Goal: Navigation & Orientation: Find specific page/section

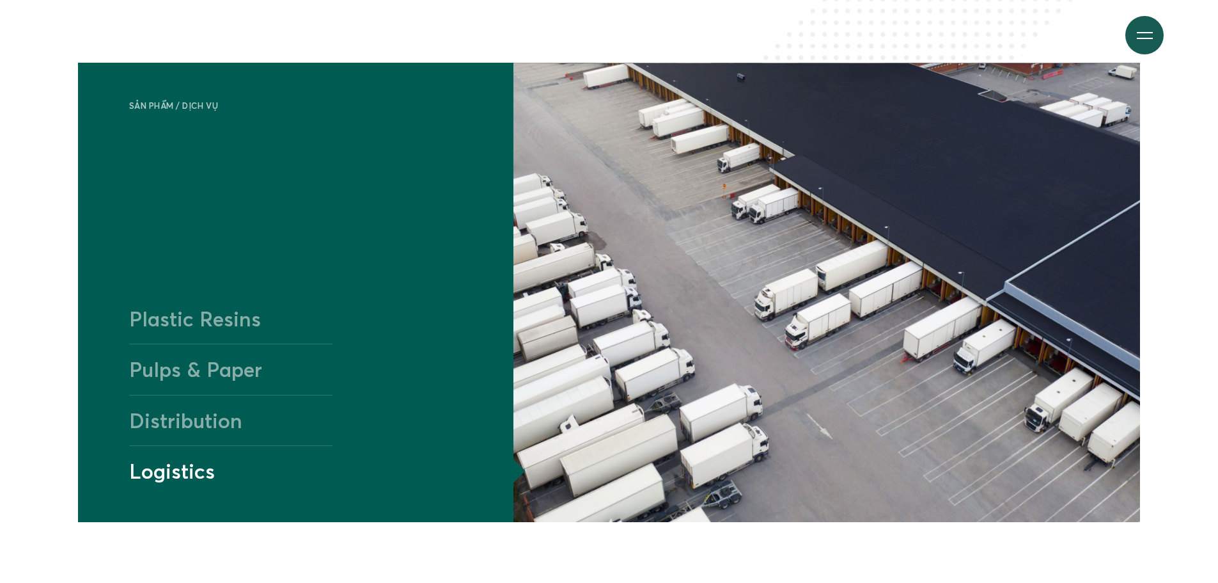
scroll to position [1279, 0]
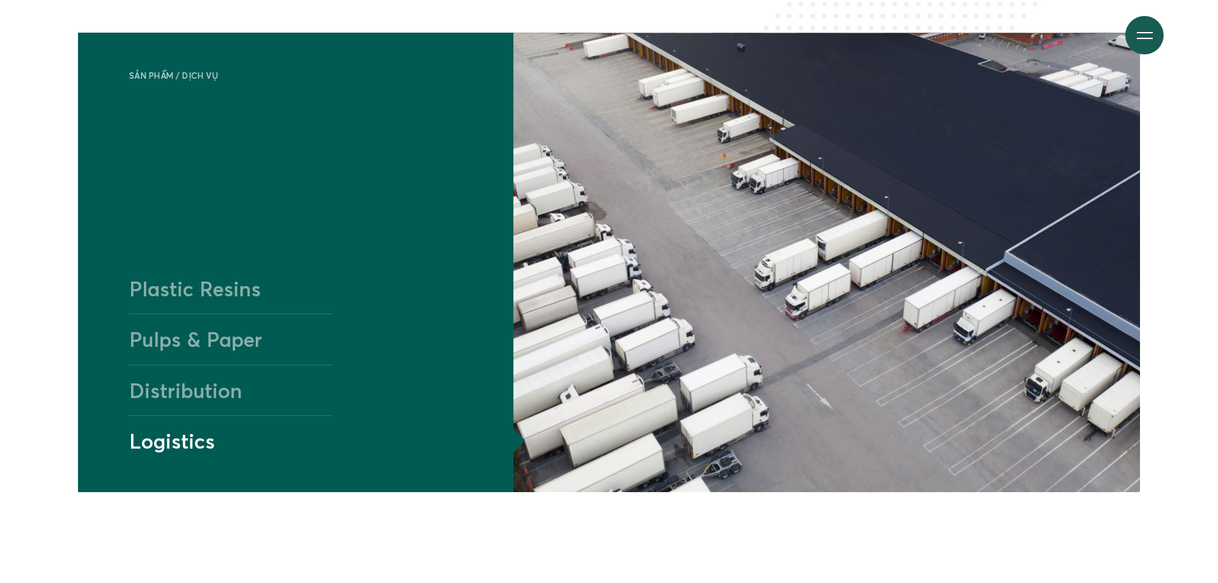
click at [203, 294] on h4 "Plastic Resins" at bounding box center [231, 289] width 204 height 50
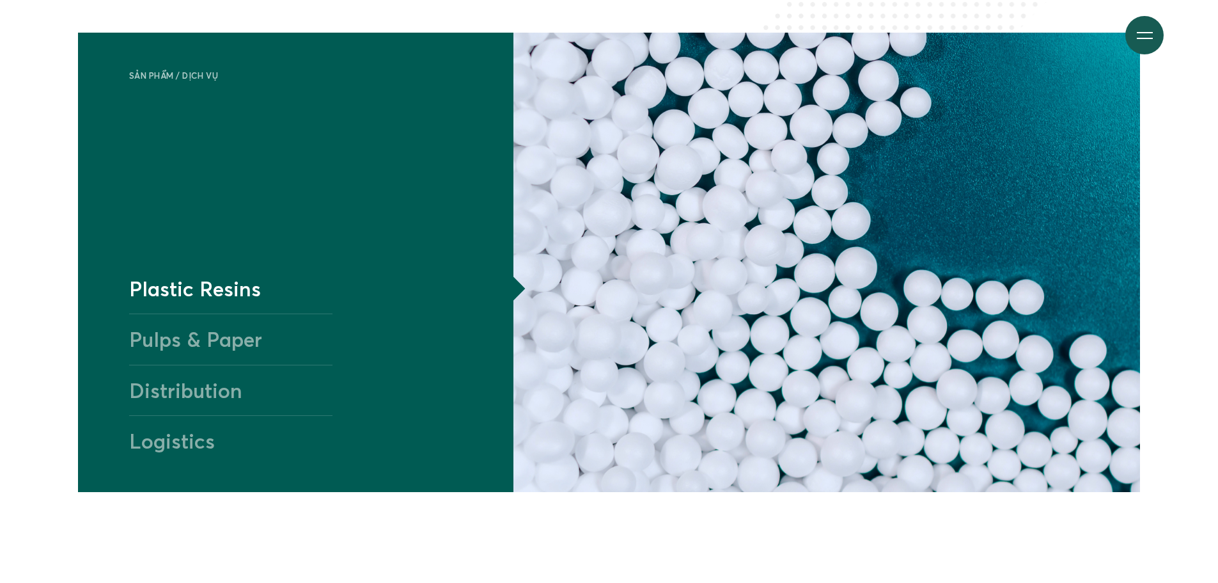
click at [209, 331] on h4 "Pulps & Paper" at bounding box center [231, 338] width 204 height 51
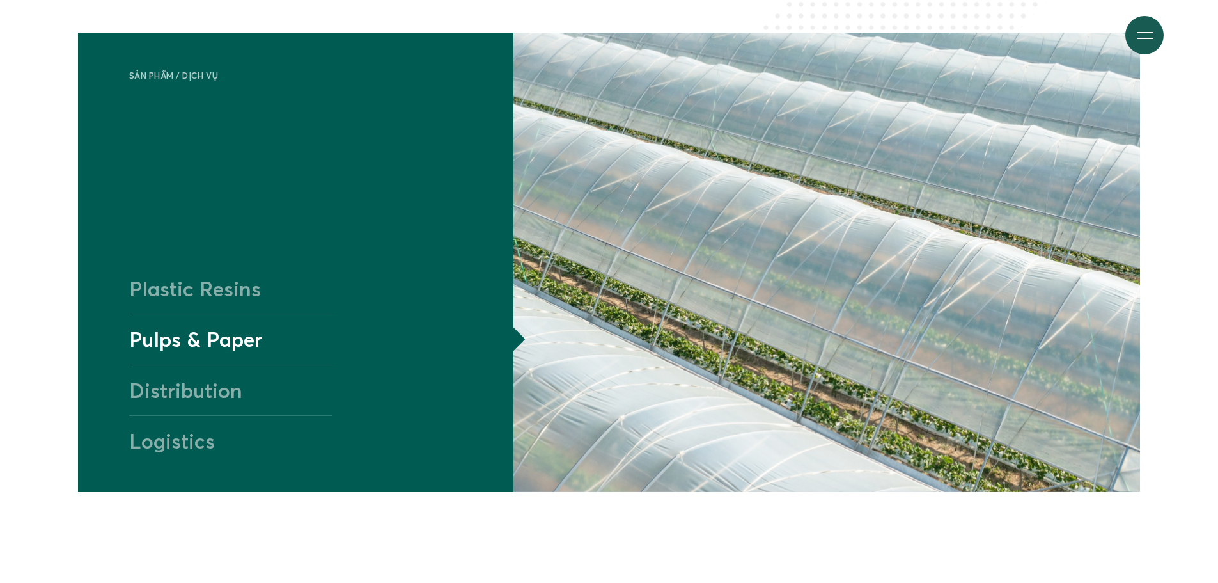
click at [214, 384] on h4 "Distribution" at bounding box center [231, 390] width 204 height 51
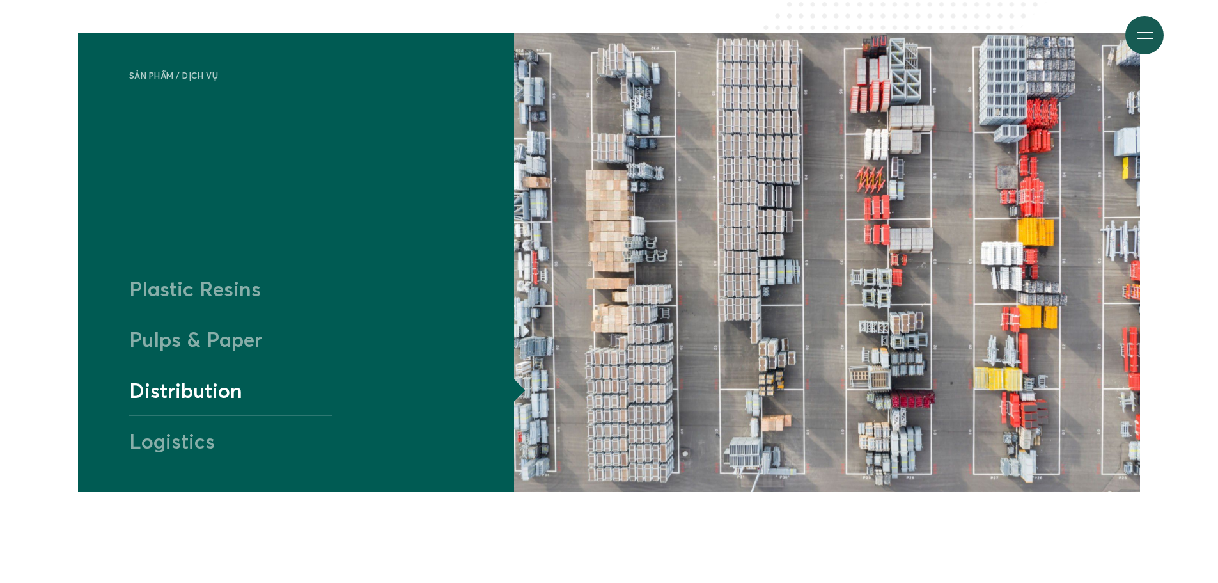
click at [209, 432] on h4 "Logistics" at bounding box center [231, 440] width 204 height 51
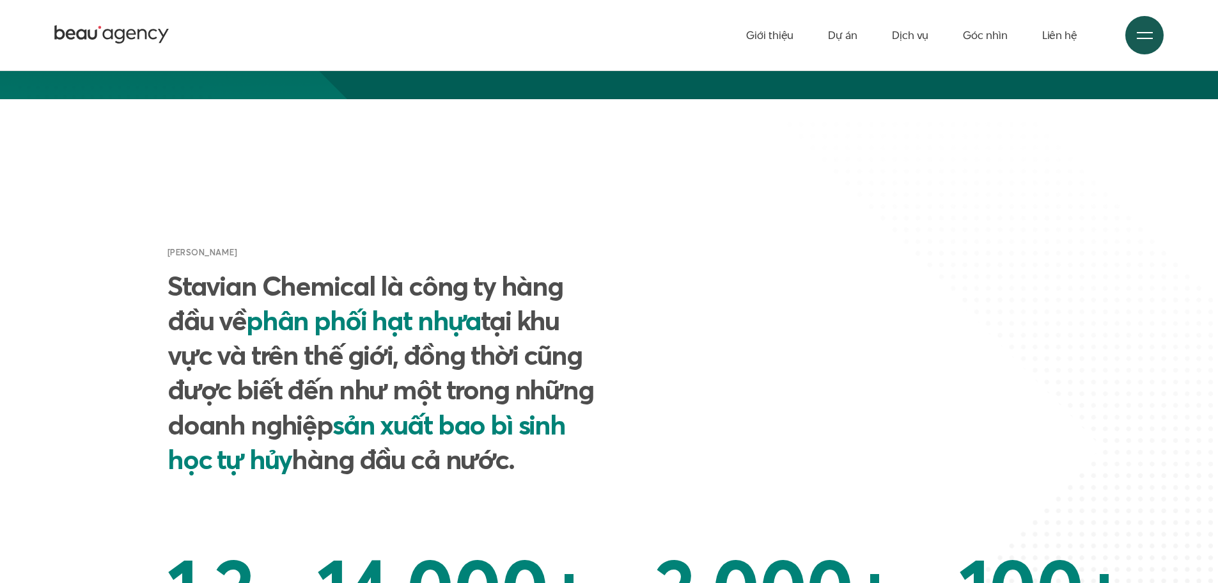
scroll to position [512, 0]
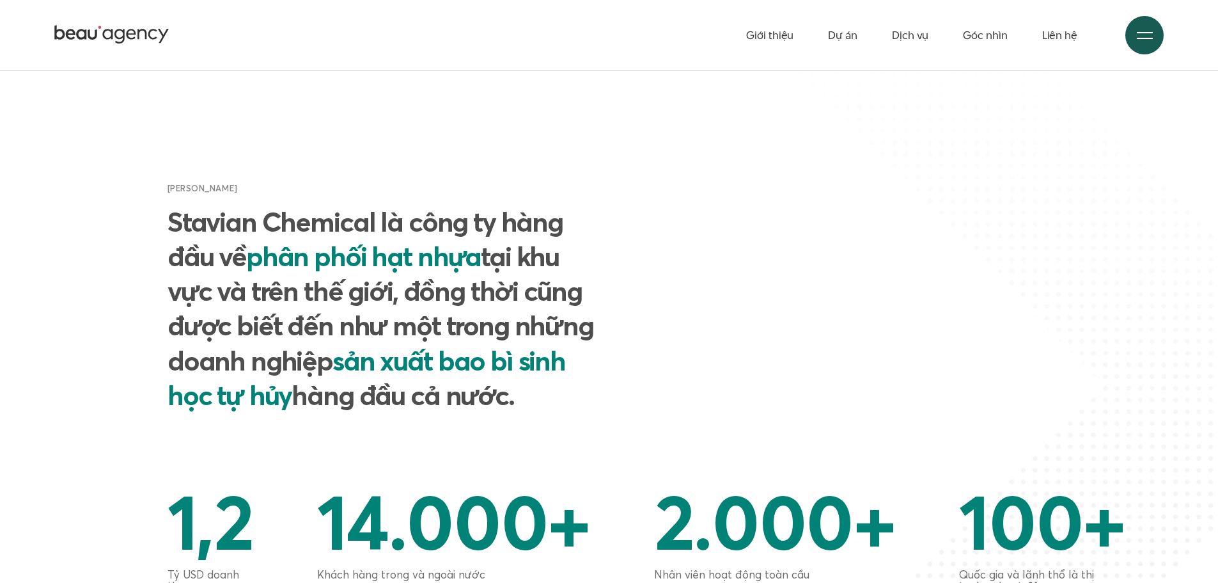
scroll to position [512, 0]
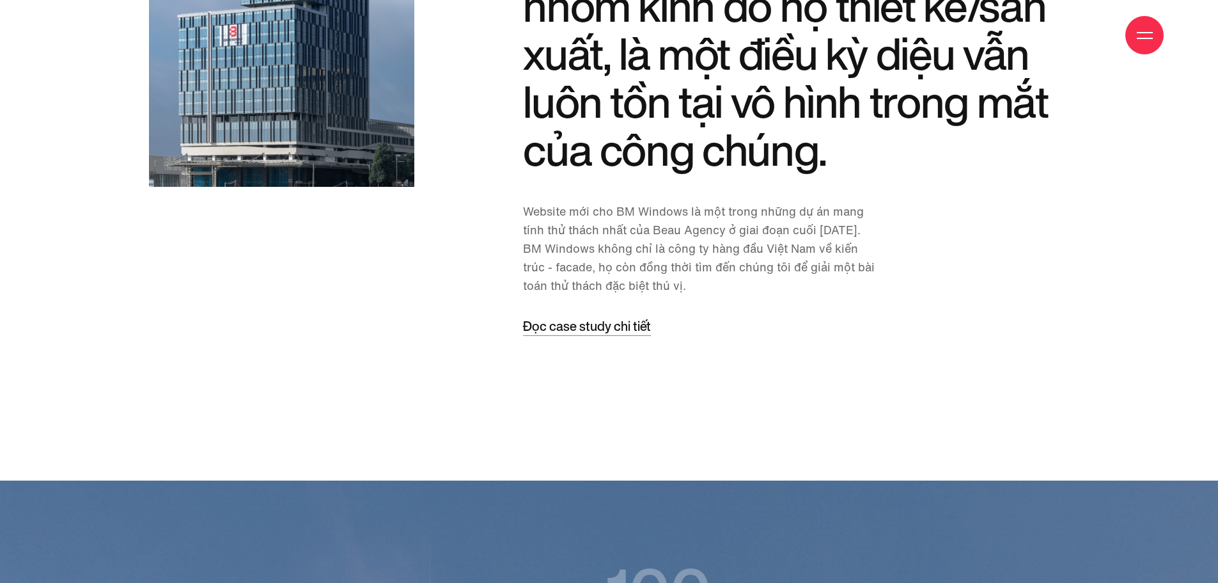
scroll to position [1727, 0]
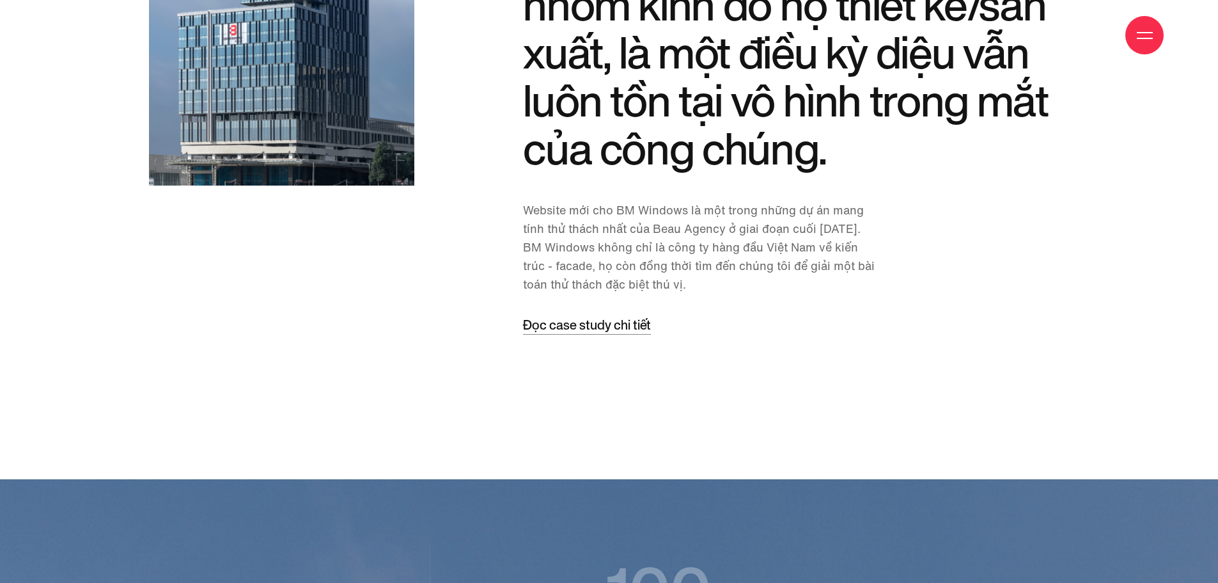
drag, startPoint x: 224, startPoint y: 0, endPoint x: 133, endPoint y: 108, distance: 141.2
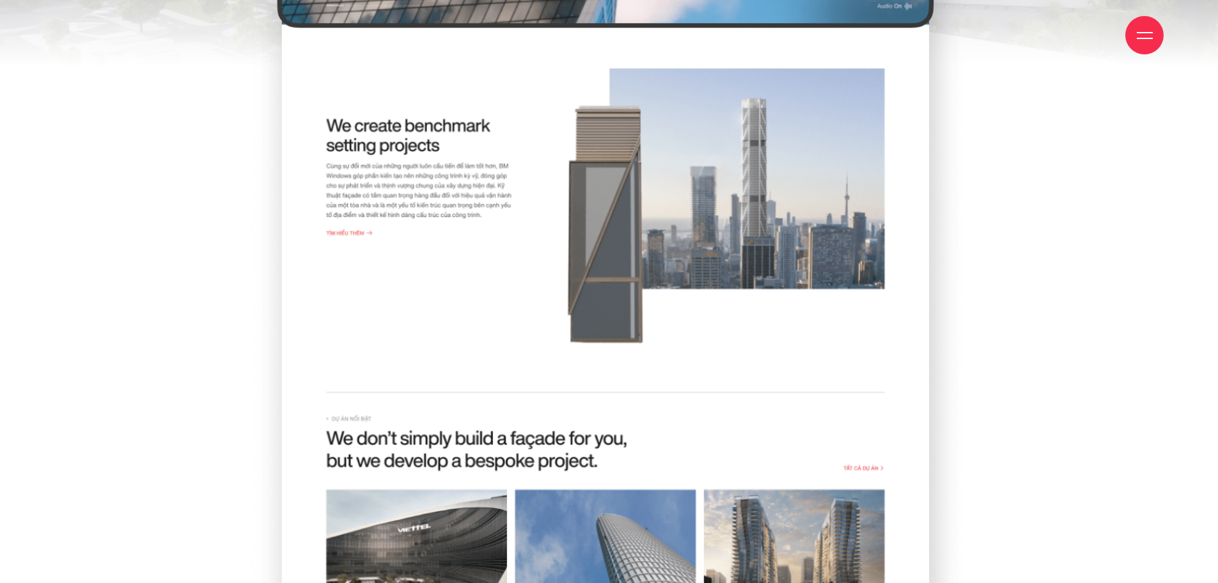
scroll to position [704, 0]
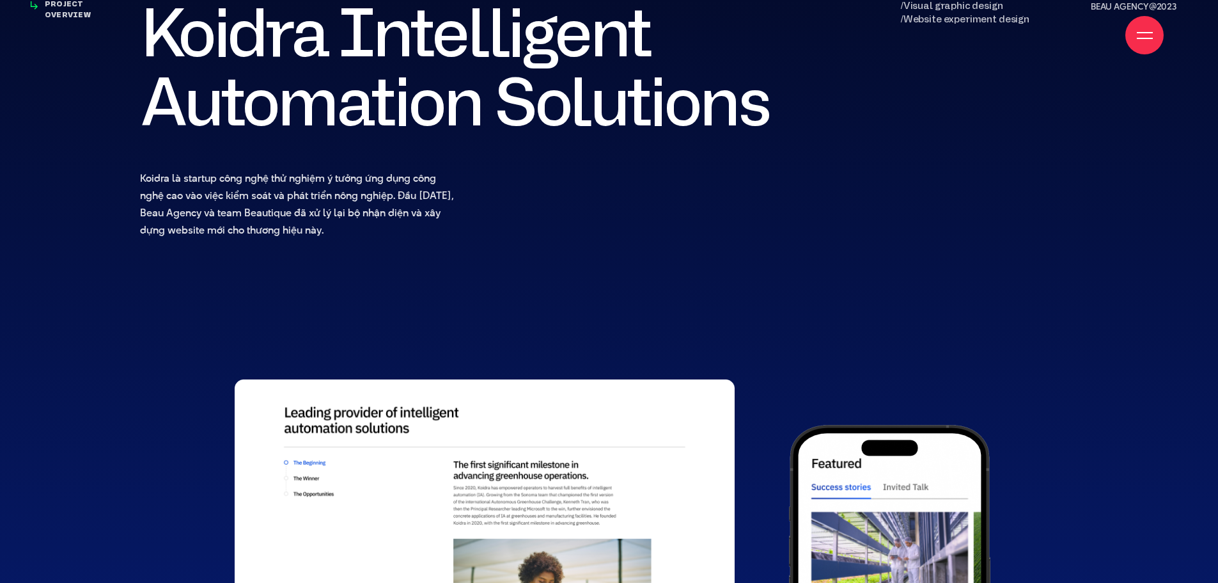
scroll to position [1151, 0]
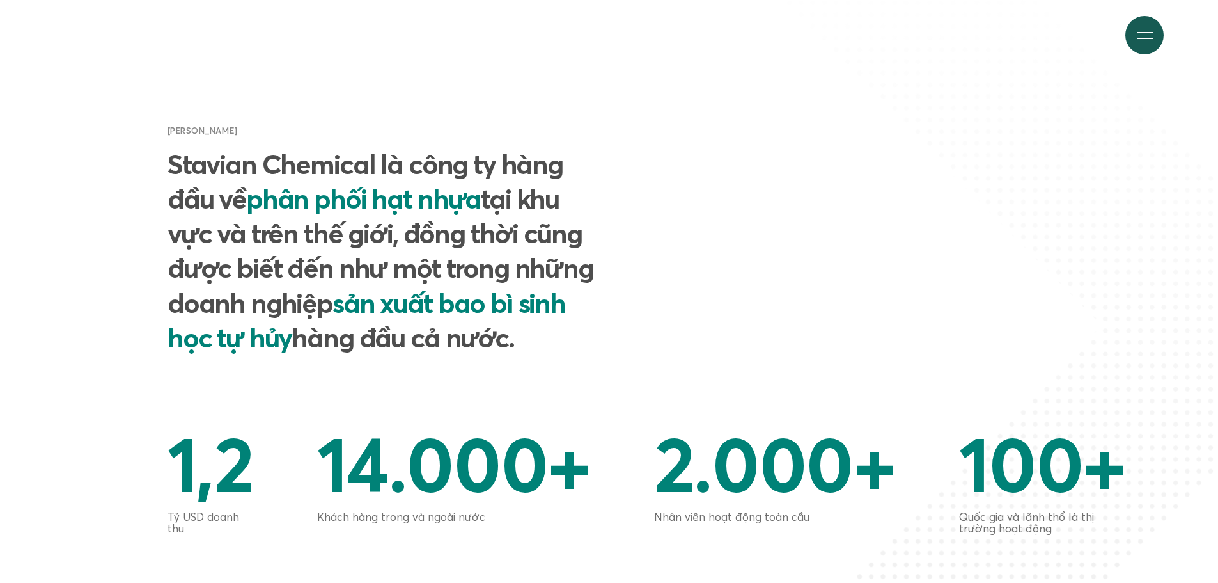
scroll to position [640, 0]
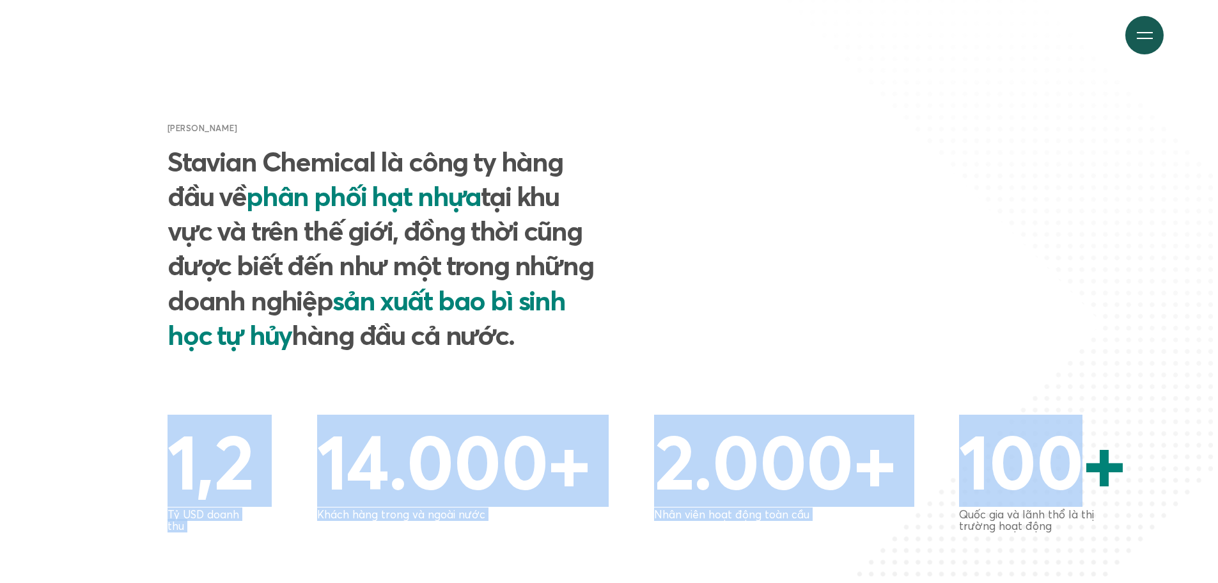
drag, startPoint x: 1105, startPoint y: 461, endPoint x: 129, endPoint y: 479, distance: 976.2
click at [129, 479] on div "1,2 Tỷ USD doanh thu 14.000 + Khách hàng trong và ngoài nước 2.000 + Nhân viên …" at bounding box center [610, 476] width 1076 height 109
click at [132, 469] on div "1,2 Tỷ USD doanh thu 14.000 + Khách hàng trong và ngoài nước 2.000 + Nhân viên …" at bounding box center [610, 476] width 1076 height 109
drag, startPoint x: 543, startPoint y: 457, endPoint x: 1144, endPoint y: 475, distance: 600.9
click at [1144, 475] on div "1,2 Tỷ USD doanh thu 14.000 + Khách hàng trong và ngoài nước 2.000 + Nhân viên …" at bounding box center [610, 476] width 1076 height 109
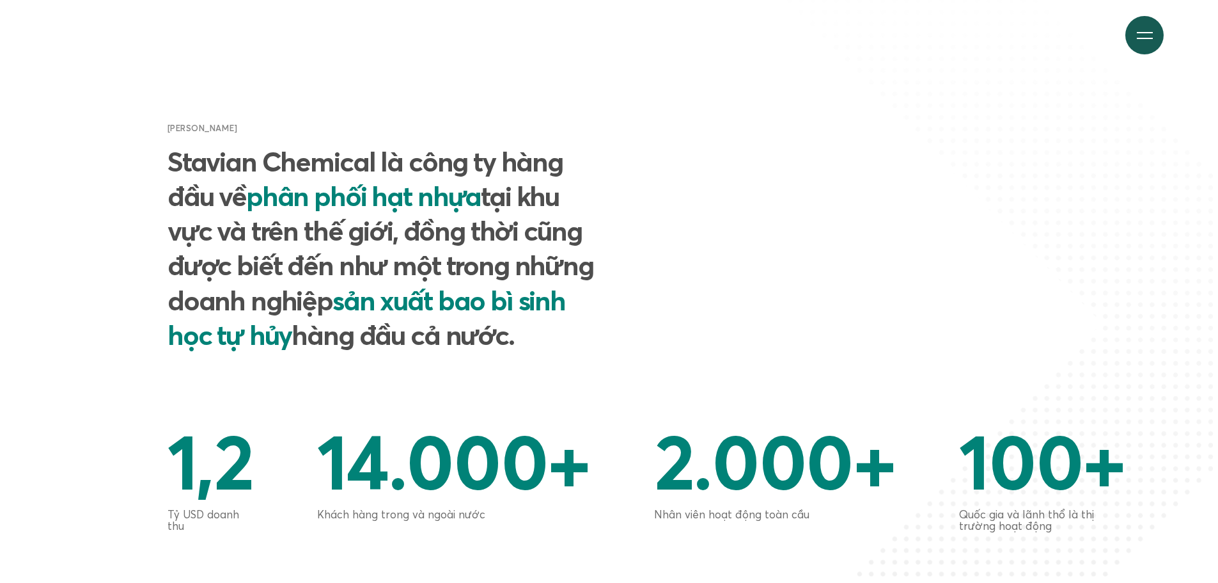
click at [1061, 521] on p "Quốc gia và lãnh thổ là thị trường hoạt động" at bounding box center [1042, 519] width 166 height 23
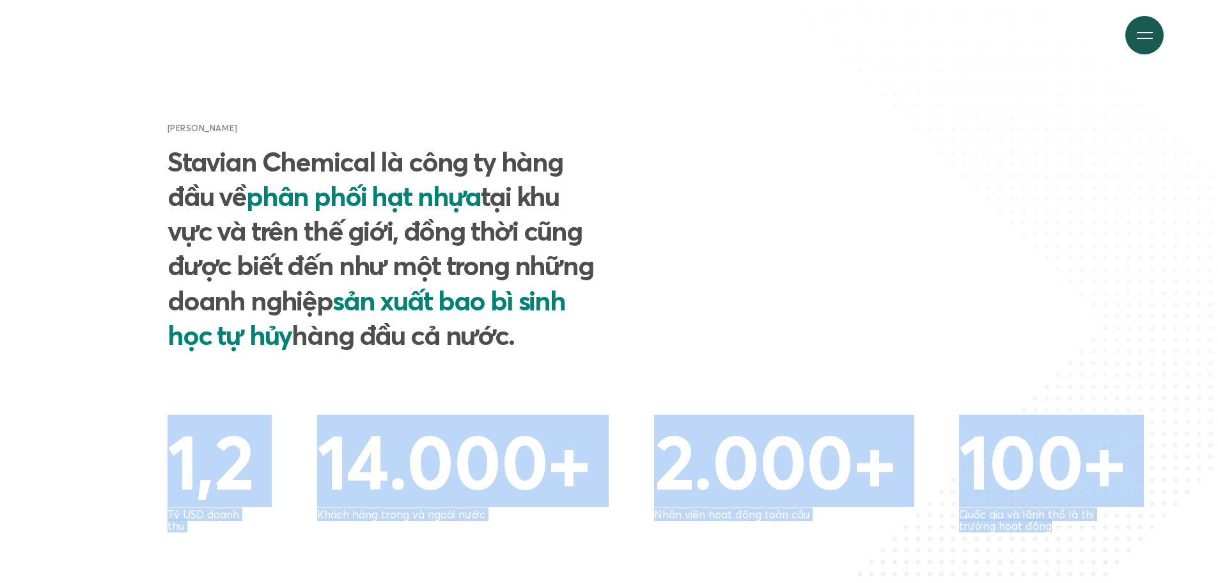
drag, startPoint x: 1053, startPoint y: 524, endPoint x: 64, endPoint y: 445, distance: 992.0
click at [63, 446] on section "Giới thiệu chung Stavian Chemical là công ty hàng đầu về phân phối hạt nhựa tại…" at bounding box center [609, 323] width 1218 height 697
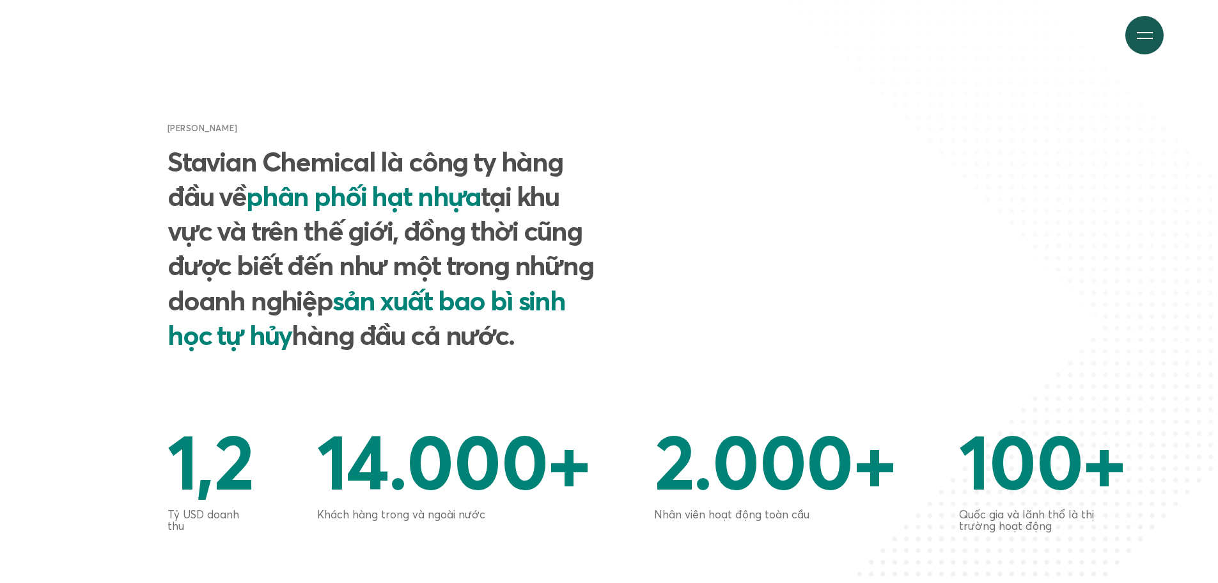
click at [545, 317] on h2 "Stavian Chemical là công ty hàng đầu về phân phối hạt nhựa tại khu vực và trên …" at bounding box center [386, 248] width 436 height 208
click at [764, 340] on div "Giới thiệu chung Stavian Chemical là công ty hàng đầu về phân phối hạt nhựa tại…" at bounding box center [610, 272] width 1076 height 300
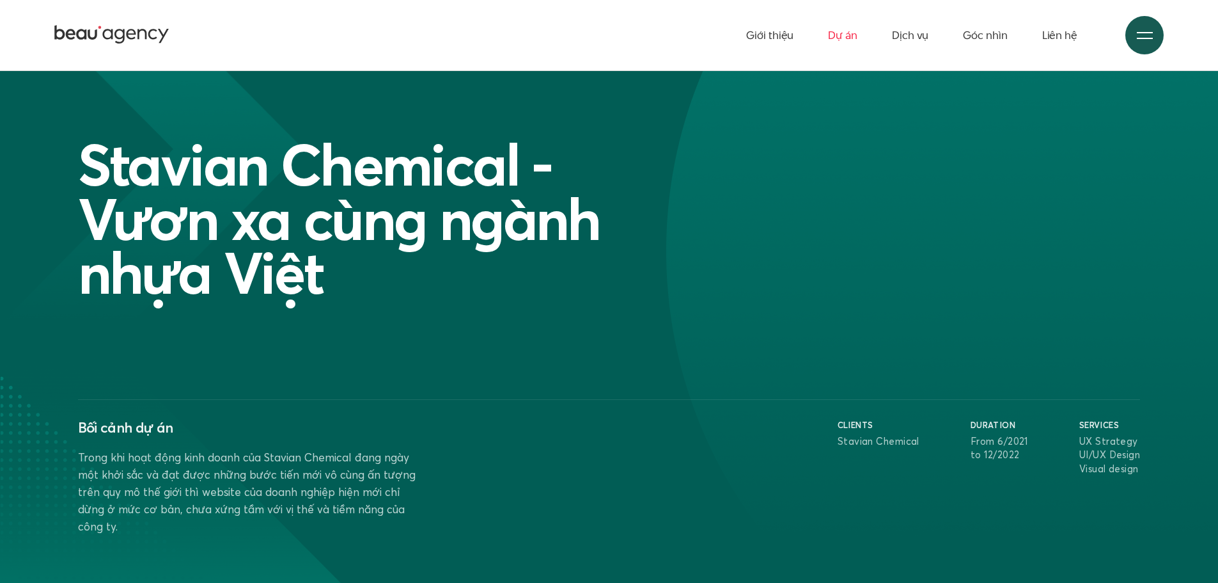
scroll to position [0, 0]
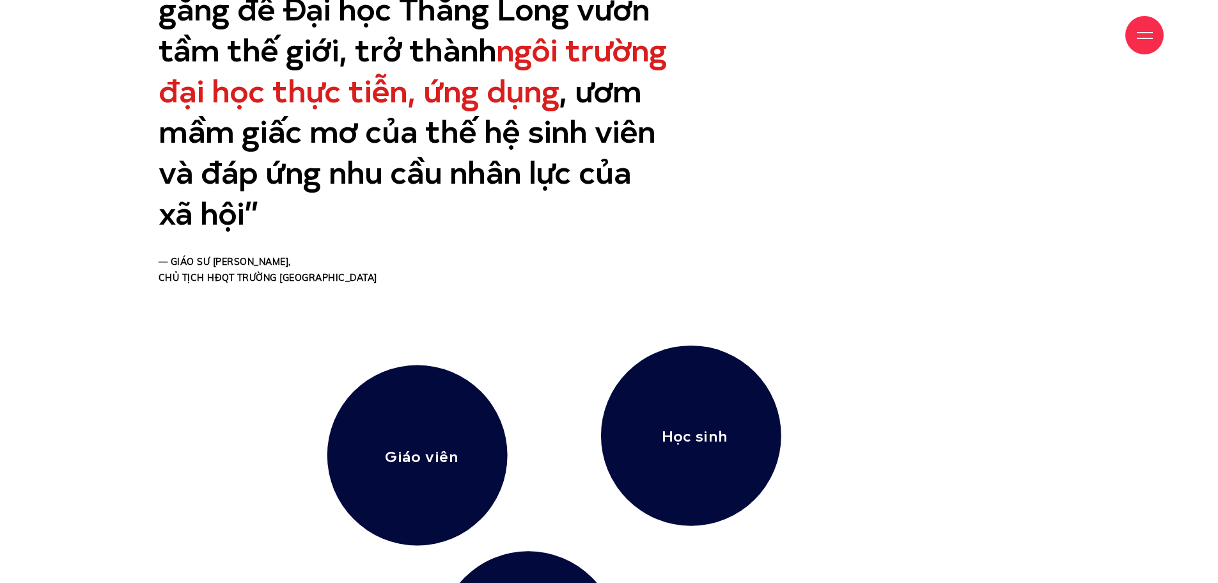
scroll to position [2686, 0]
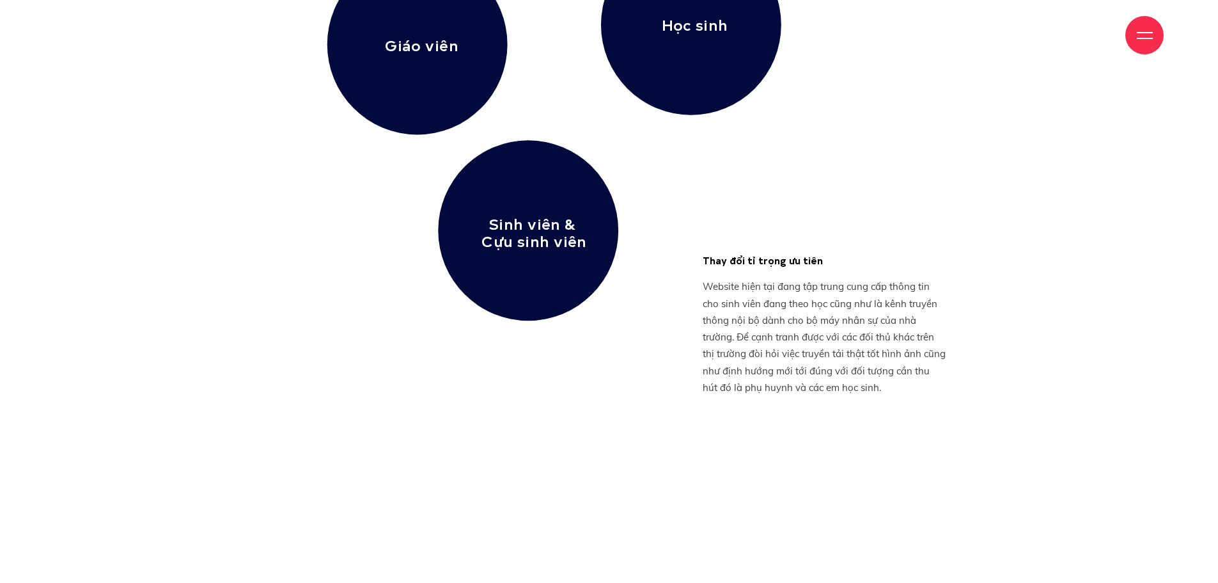
click at [164, 136] on div "Học sinh Giáo viên Sinh viên &" at bounding box center [610, 103] width 934 height 456
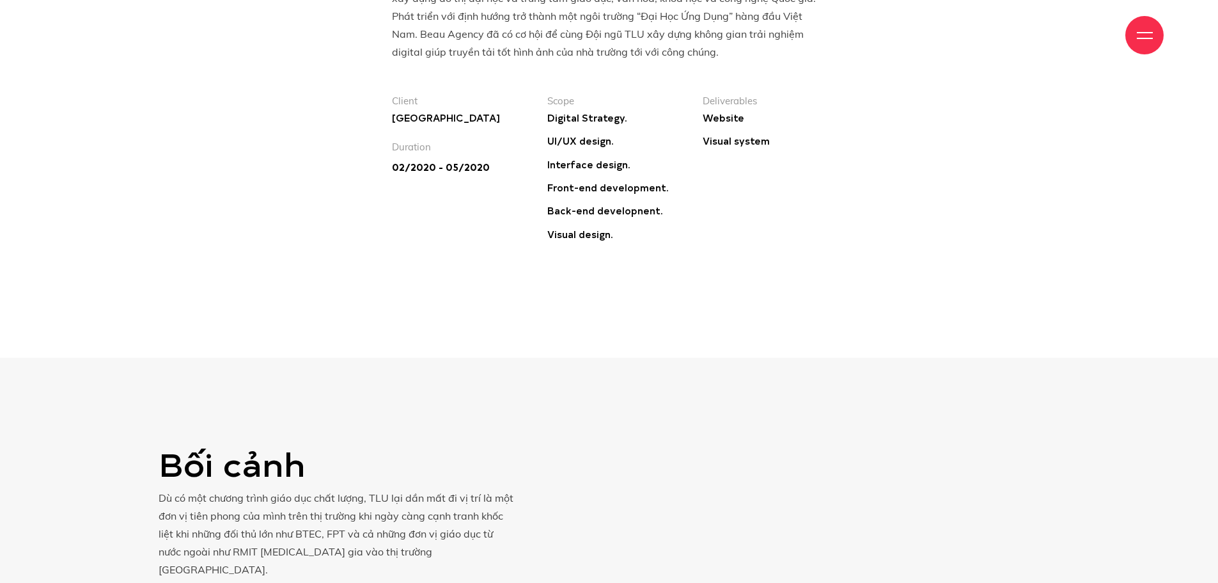
scroll to position [1663, 0]
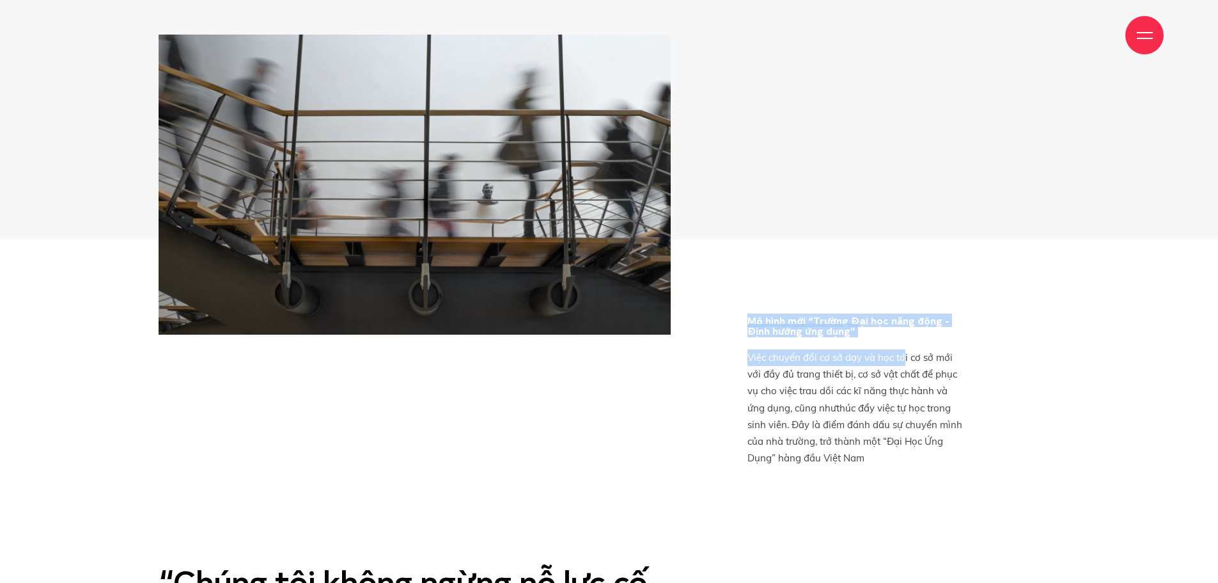
drag, startPoint x: 752, startPoint y: 304, endPoint x: 906, endPoint y: 324, distance: 154.7
click at [906, 324] on div "Mô hình mới “Trường Đại học năng động - Định hướng ứng dụng” Việc chuyển đổi cơ…" at bounding box center [856, 390] width 217 height 151
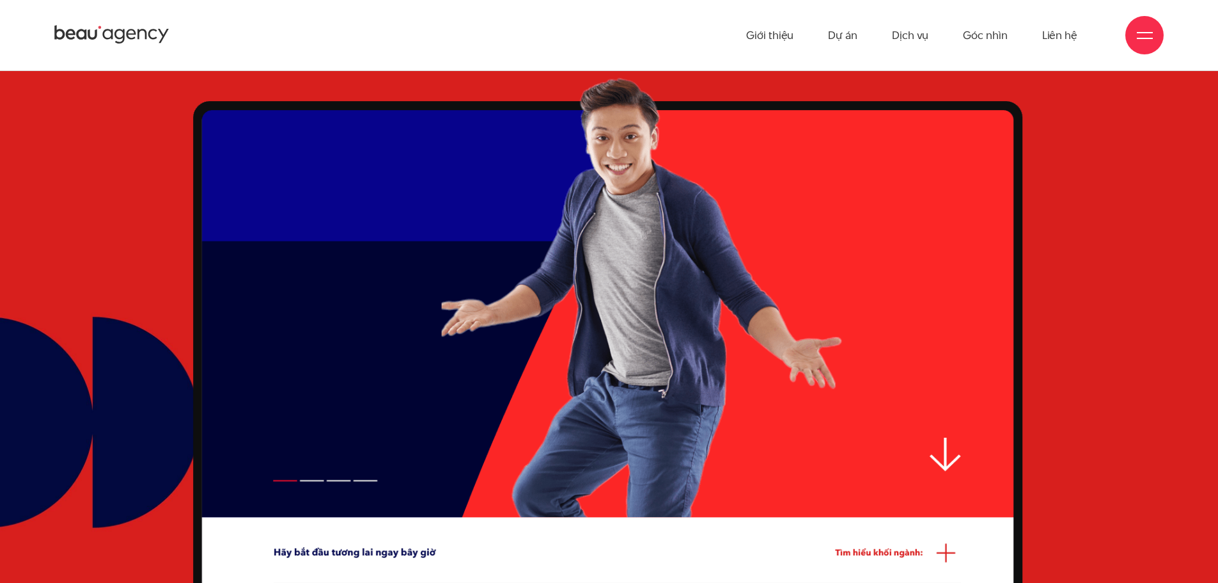
scroll to position [0, 0]
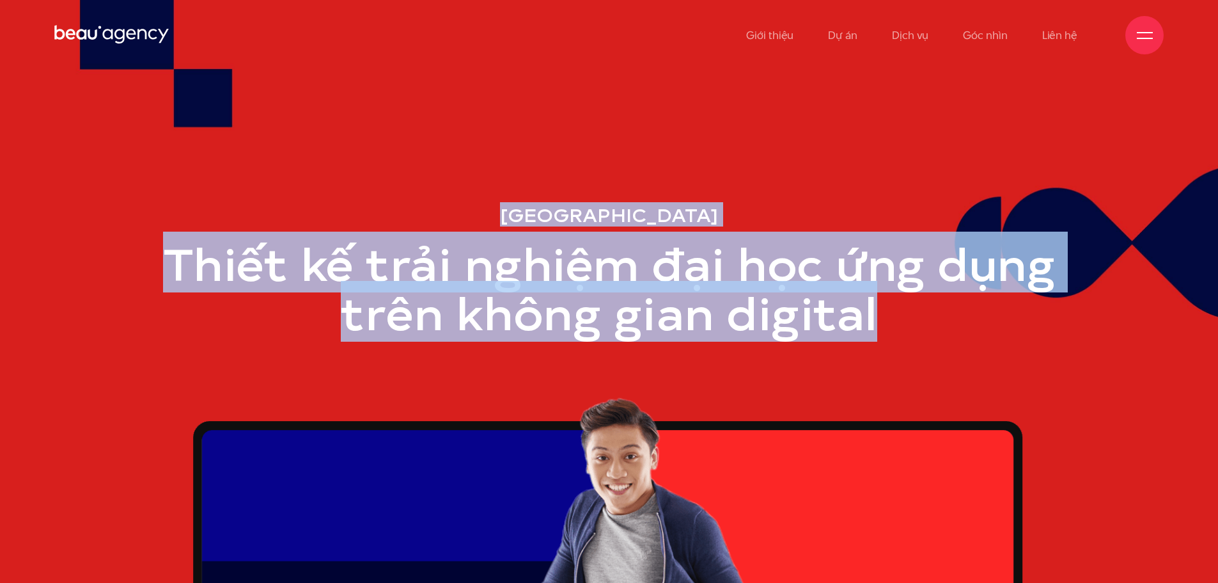
drag, startPoint x: 976, startPoint y: 313, endPoint x: 147, endPoint y: 255, distance: 830.9
click at [147, 258] on section "Đại học Thăng Long Thiết kế trải nghiệm đại học ứng dụng trên không gian digital" at bounding box center [609, 451] width 1218 height 902
click at [771, 291] on h1 "Thiết kế trải nghiệm đại học ứng dụng trên không gian digital" at bounding box center [610, 286] width 902 height 99
drag, startPoint x: 880, startPoint y: 326, endPoint x: 138, endPoint y: 246, distance: 746.8
click at [136, 249] on section "Đại học Thăng Long Thiết kế trải nghiệm đại học ứng dụng trên không gian digital" at bounding box center [609, 451] width 1218 height 902
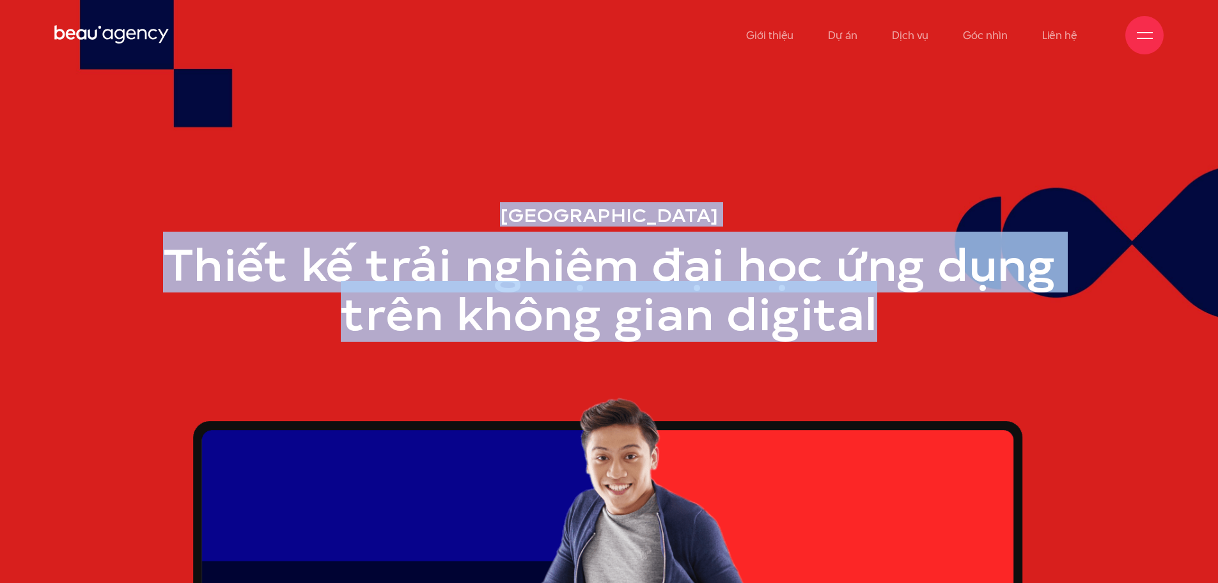
click at [139, 244] on div at bounding box center [609, 451] width 1218 height 902
click at [690, 75] on div at bounding box center [609, 451] width 1218 height 902
drag, startPoint x: 295, startPoint y: 2, endPoint x: 0, endPoint y: 189, distance: 349.9
click at [0, 189] on div at bounding box center [609, 451] width 1218 height 902
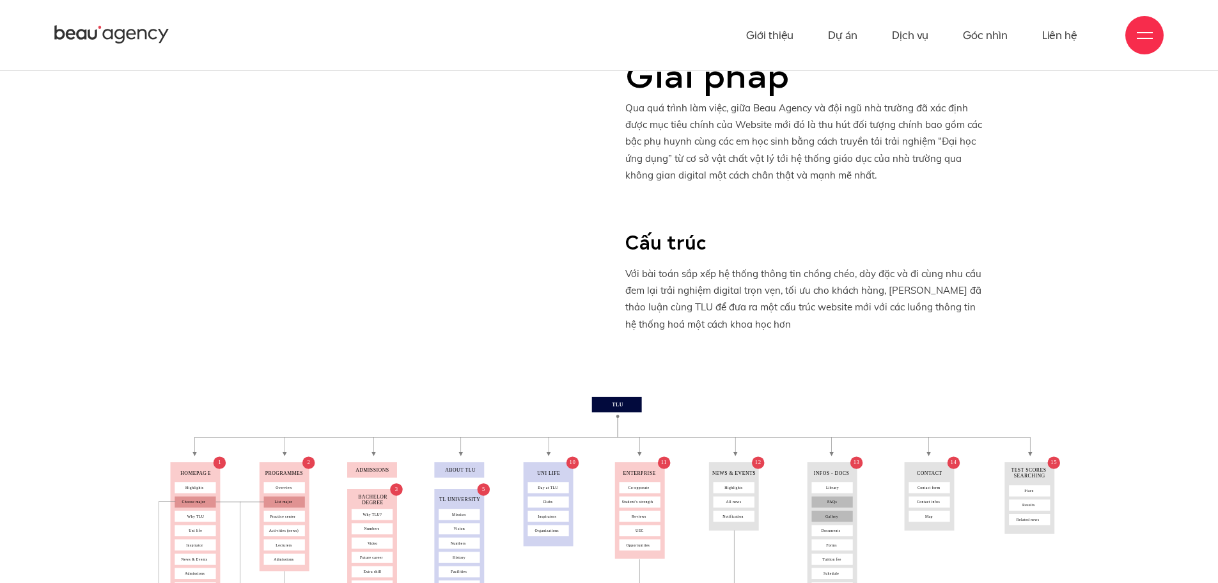
scroll to position [3838, 0]
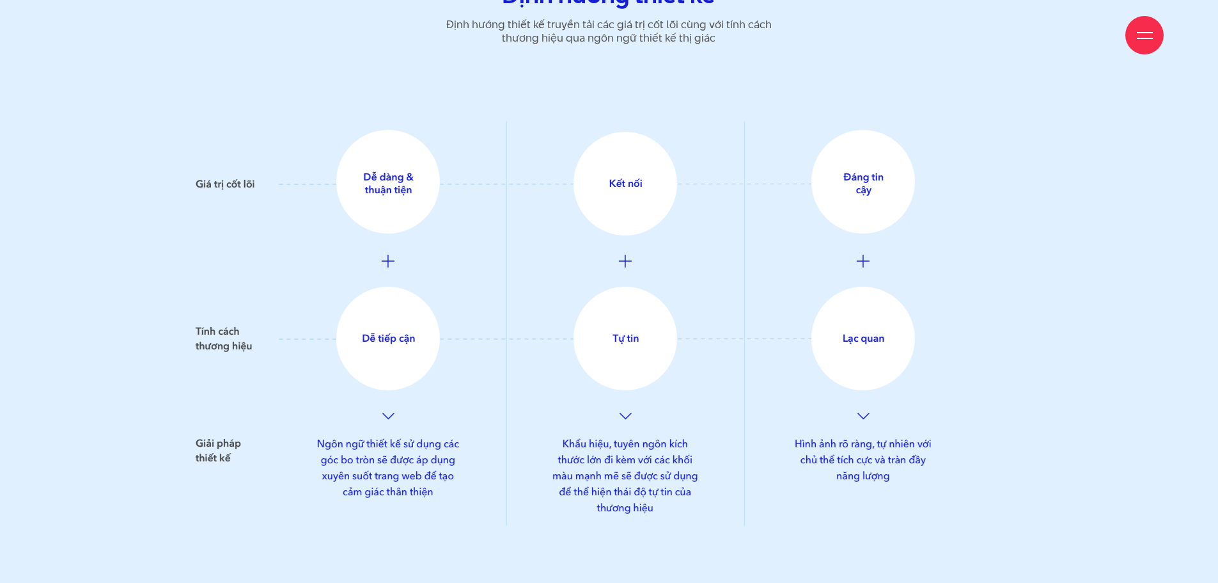
scroll to position [4349, 0]
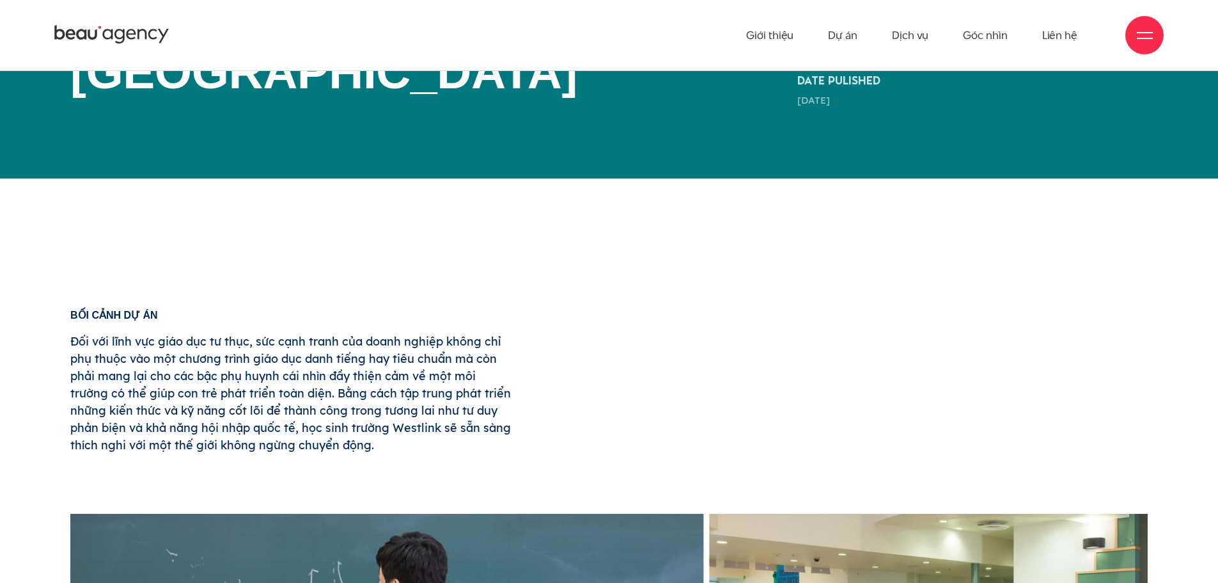
scroll to position [512, 0]
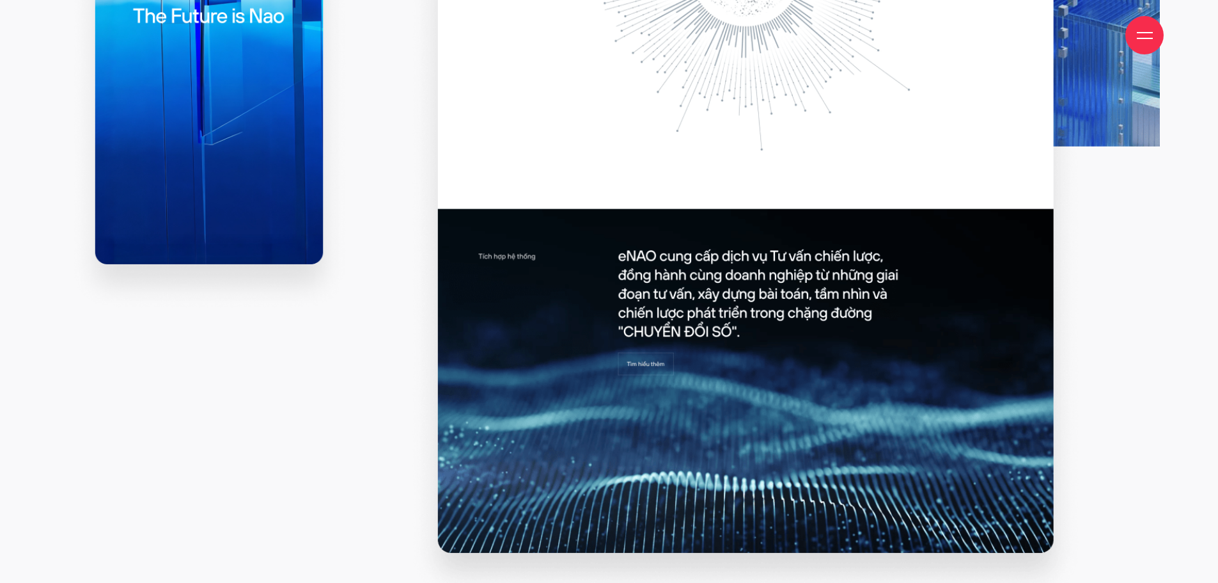
scroll to position [1343, 0]
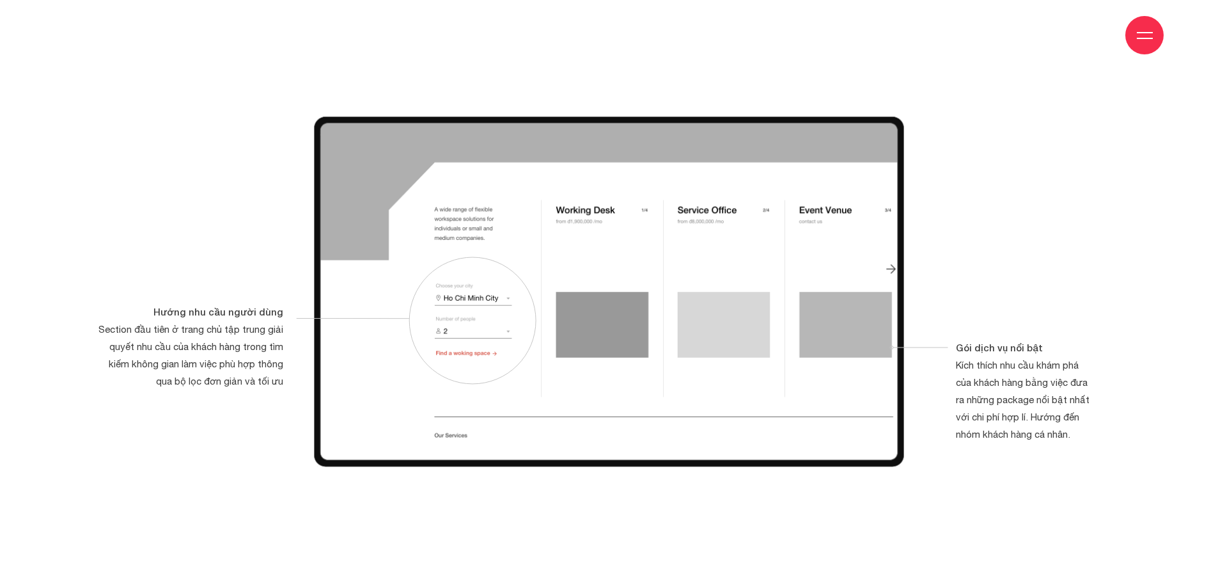
scroll to position [5309, 0]
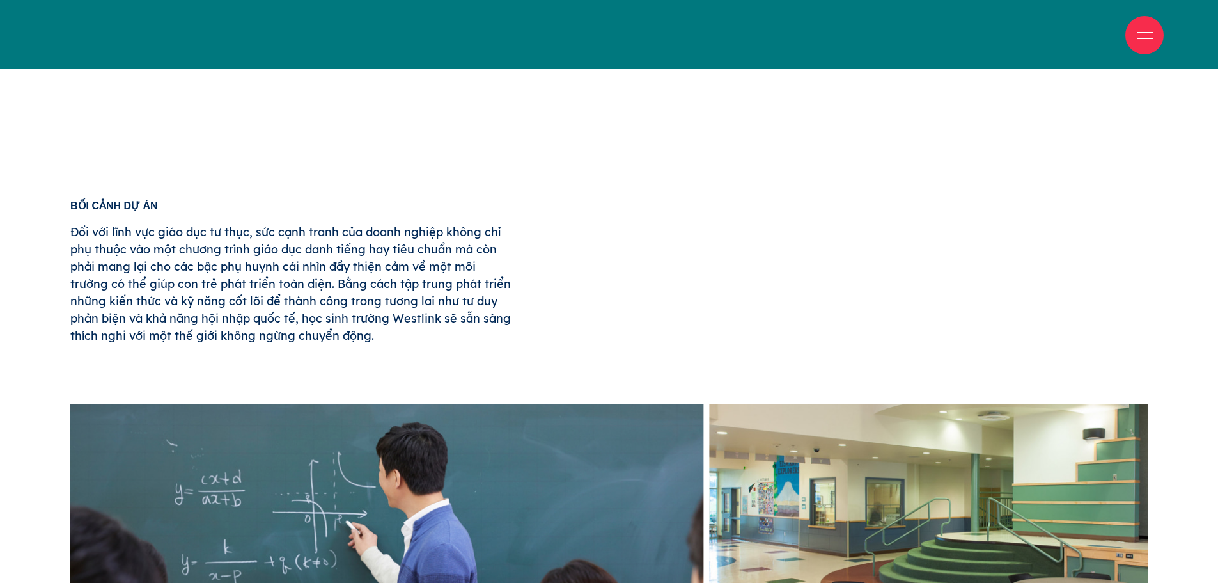
scroll to position [640, 0]
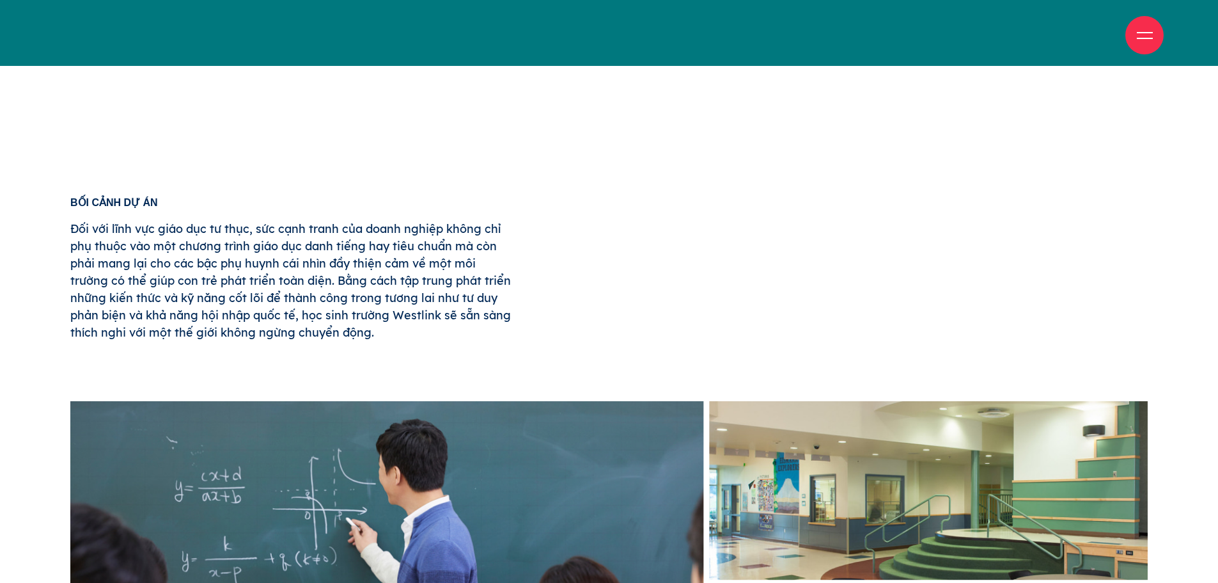
drag, startPoint x: 452, startPoint y: 324, endPoint x: 95, endPoint y: 206, distance: 375.4
click at [227, 237] on p "Đối với lĩnh vực giáo dục tư thục, sức cạnh tranh của doanh nghiệp không chỉ ph…" at bounding box center [290, 280] width 441 height 121
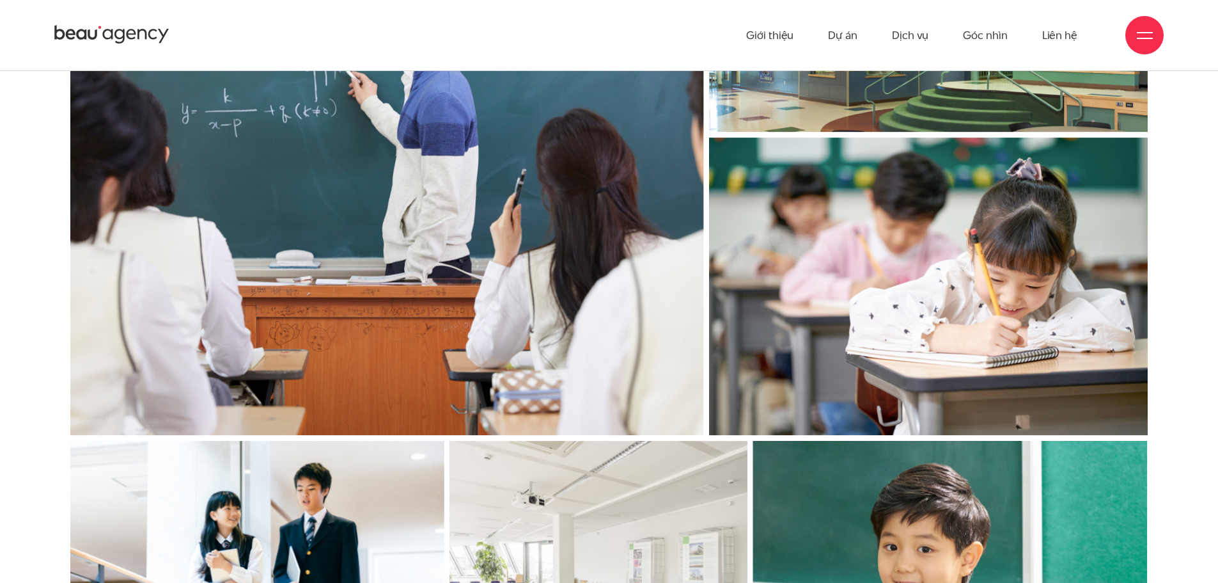
scroll to position [704, 0]
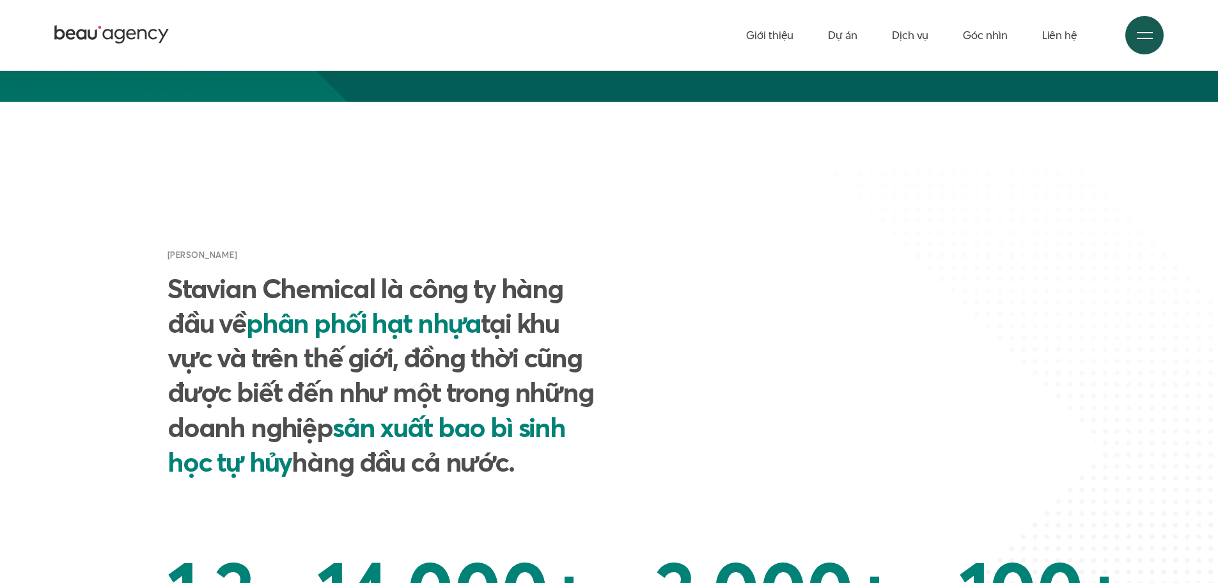
scroll to position [512, 0]
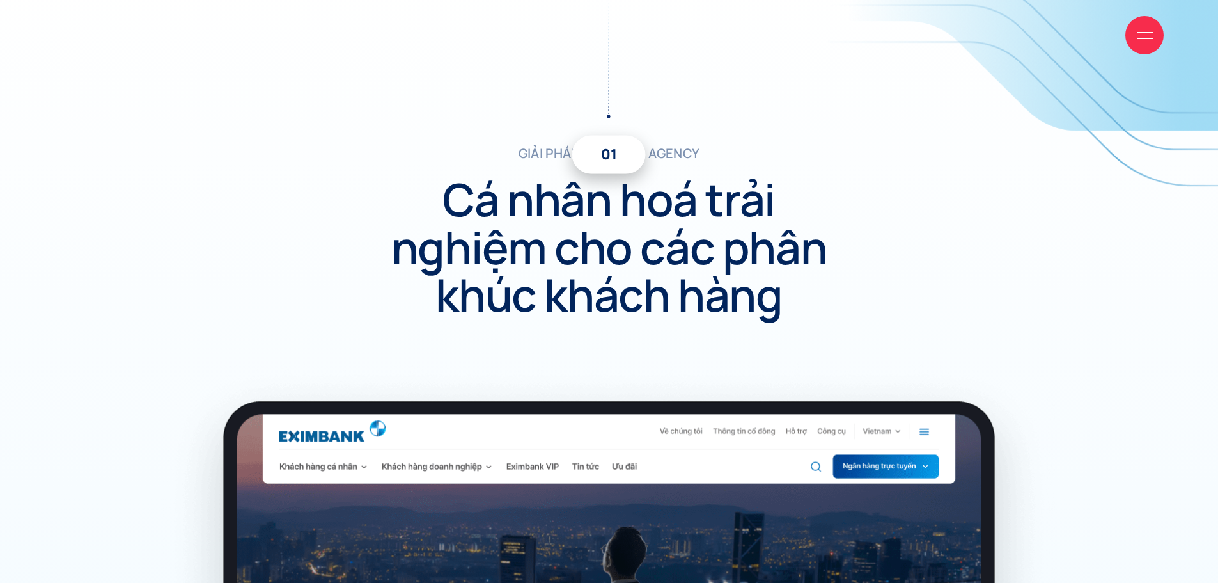
scroll to position [4221, 0]
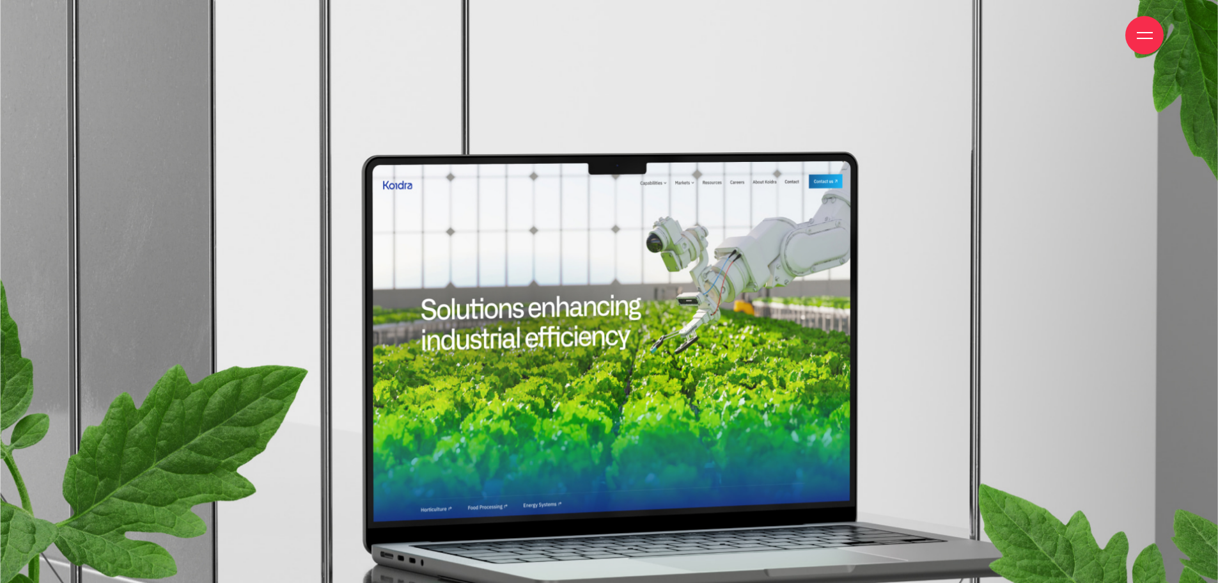
scroll to position [1151, 0]
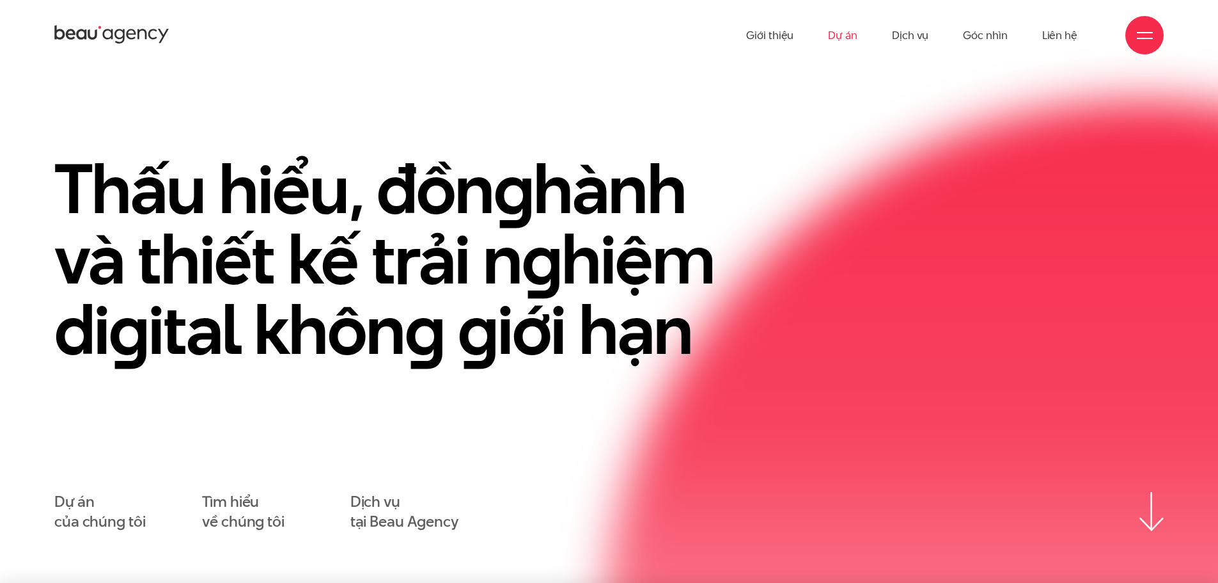
click at [840, 35] on link "Dự án" at bounding box center [842, 35] width 29 height 70
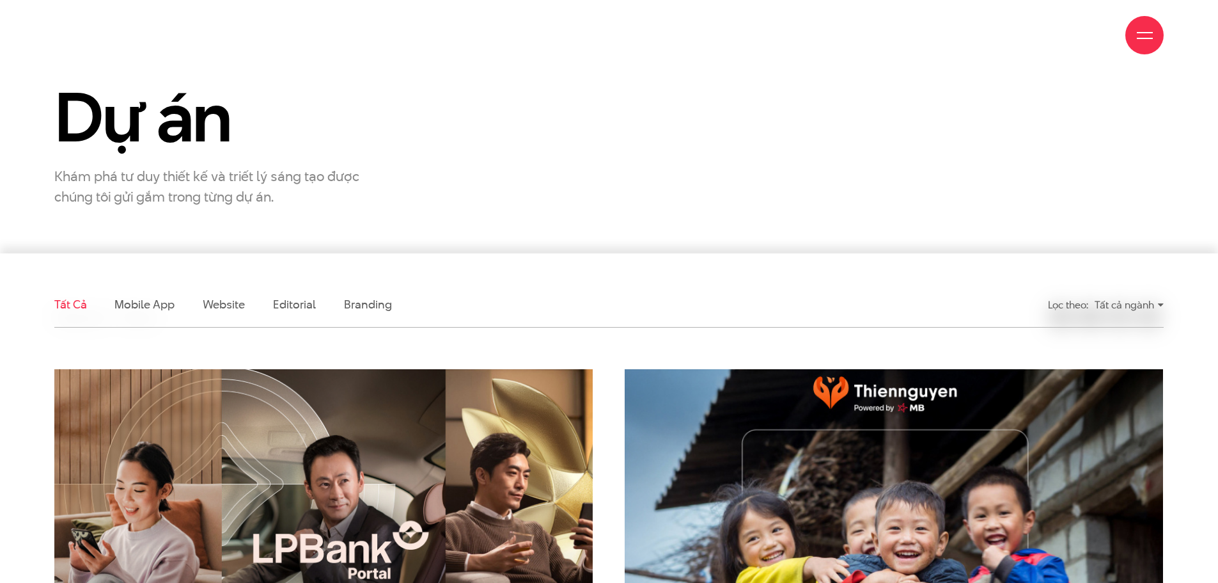
scroll to position [384, 0]
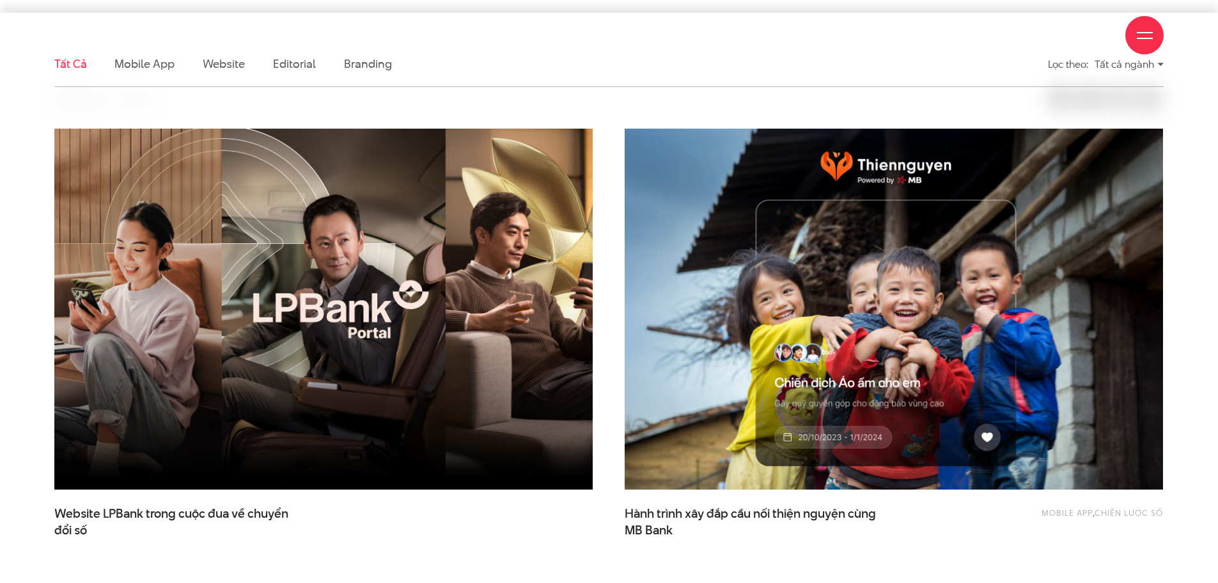
drag, startPoint x: 235, startPoint y: 75, endPoint x: 234, endPoint y: 66, distance: 9.6
click at [235, 75] on li "Website" at bounding box center [224, 64] width 42 height 45
click at [234, 64] on div "Giới thiệu Dự án Dịch vụ Góc nhìn Liên hệ" at bounding box center [609, 35] width 1110 height 70
click at [221, 68] on div "Giới thiệu Dự án Dịch vụ Góc nhìn Liên hệ" at bounding box center [609, 35] width 1110 height 70
click at [232, 60] on div "Giới thiệu Dự án Dịch vụ Góc nhìn Liên hệ" at bounding box center [609, 35] width 1110 height 70
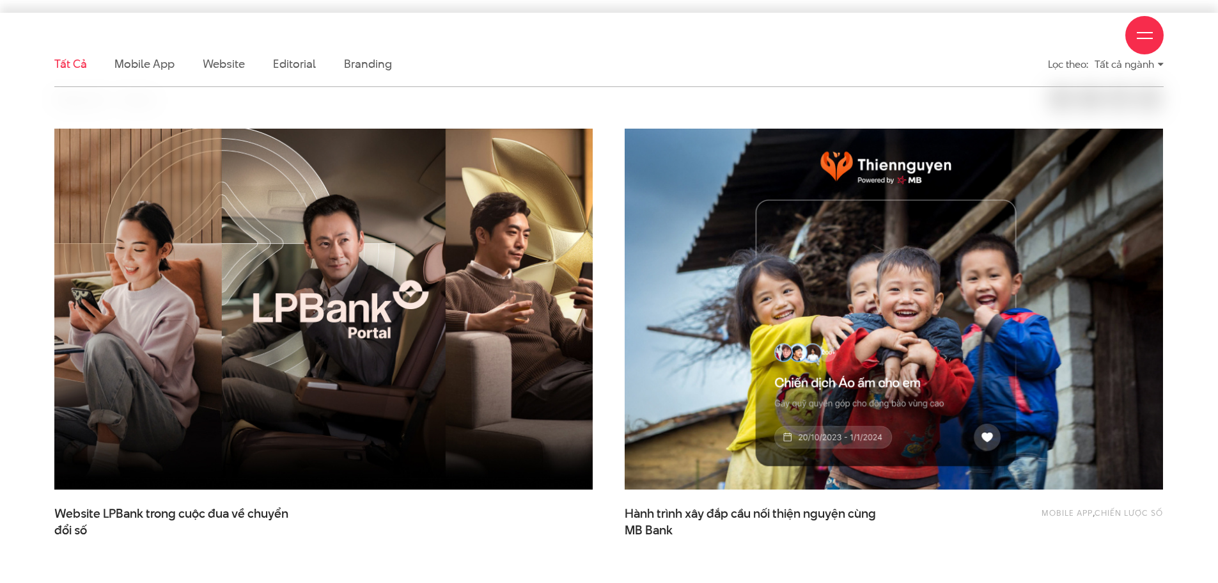
click at [229, 64] on div "Giới thiệu Dự án Dịch vụ Góc nhìn Liên hệ" at bounding box center [609, 35] width 1110 height 70
click at [230, 69] on div "Giới thiệu Dự án Dịch vụ Góc nhìn Liên hệ" at bounding box center [609, 35] width 1110 height 70
click at [238, 70] on div "Giới thiệu Dự án Dịch vụ Góc nhìn Liên hệ" at bounding box center [609, 35] width 1110 height 70
click at [236, 66] on div "Giới thiệu Dự án Dịch vụ Góc nhìn Liên hệ" at bounding box center [609, 35] width 1110 height 70
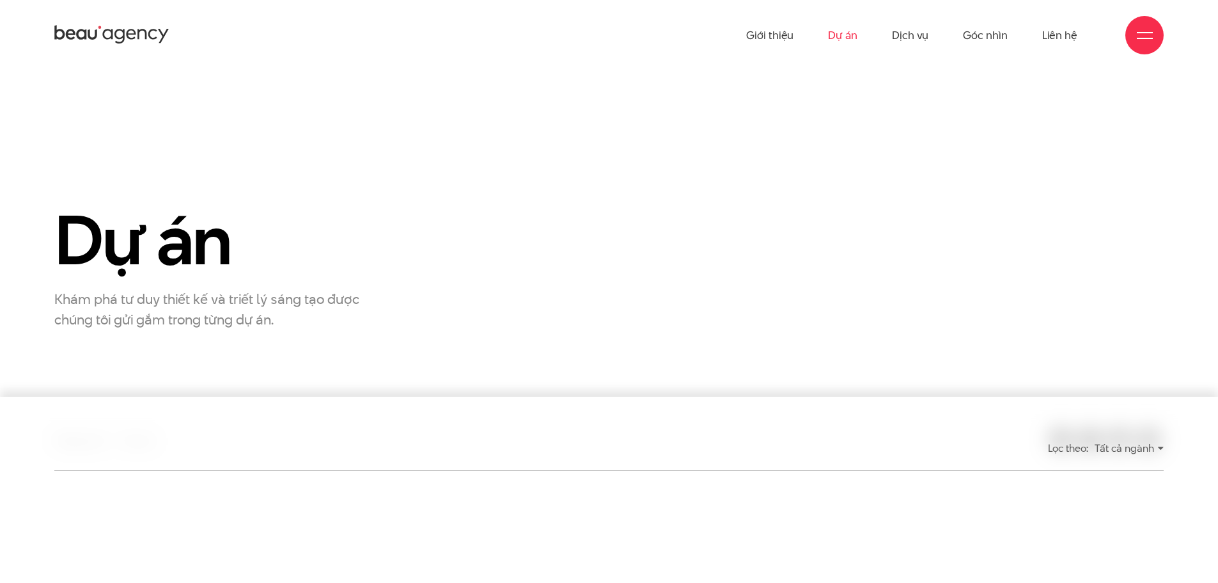
scroll to position [384, 0]
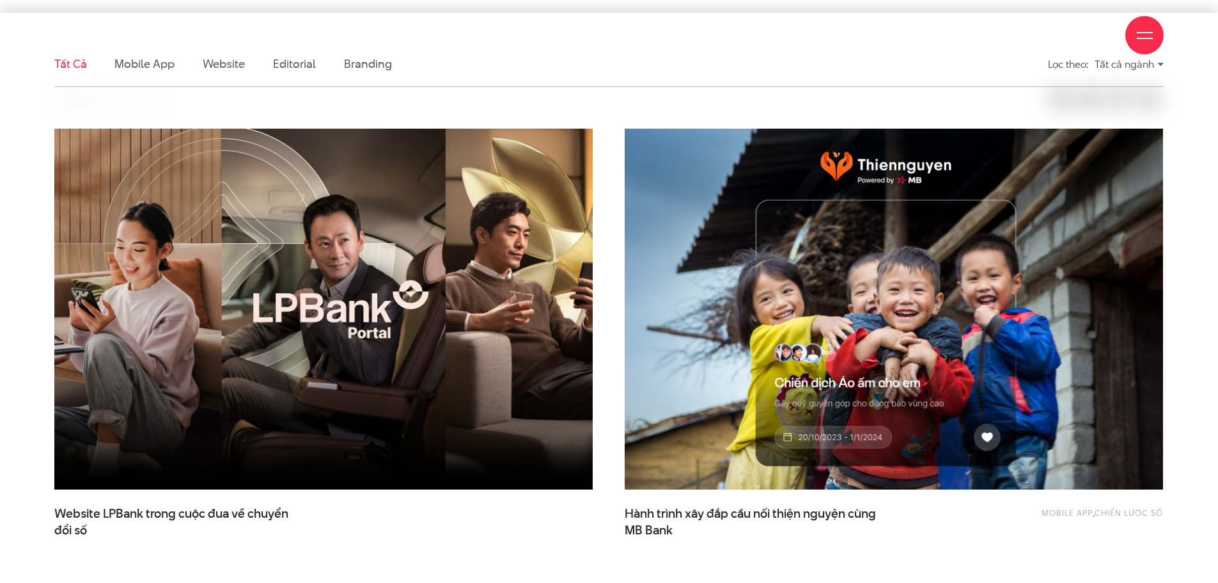
click at [154, 65] on div "Giới thiệu Dự án Dịch vụ Góc nhìn Liên hệ" at bounding box center [609, 35] width 1110 height 70
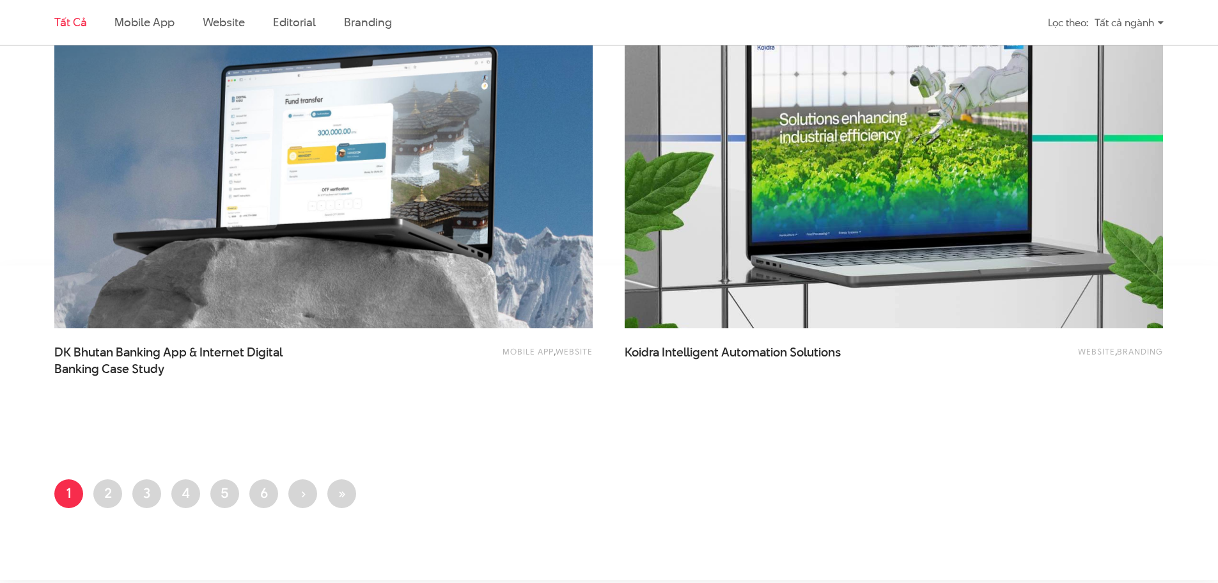
scroll to position [3390, 0]
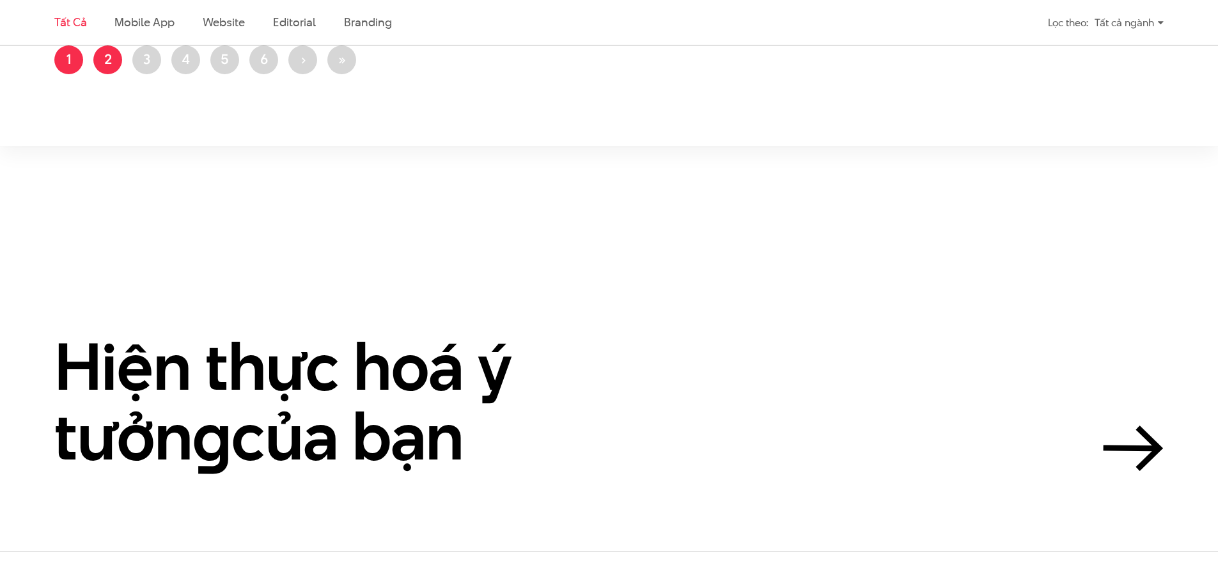
click at [104, 59] on link "Trang 2" at bounding box center [107, 59] width 29 height 29
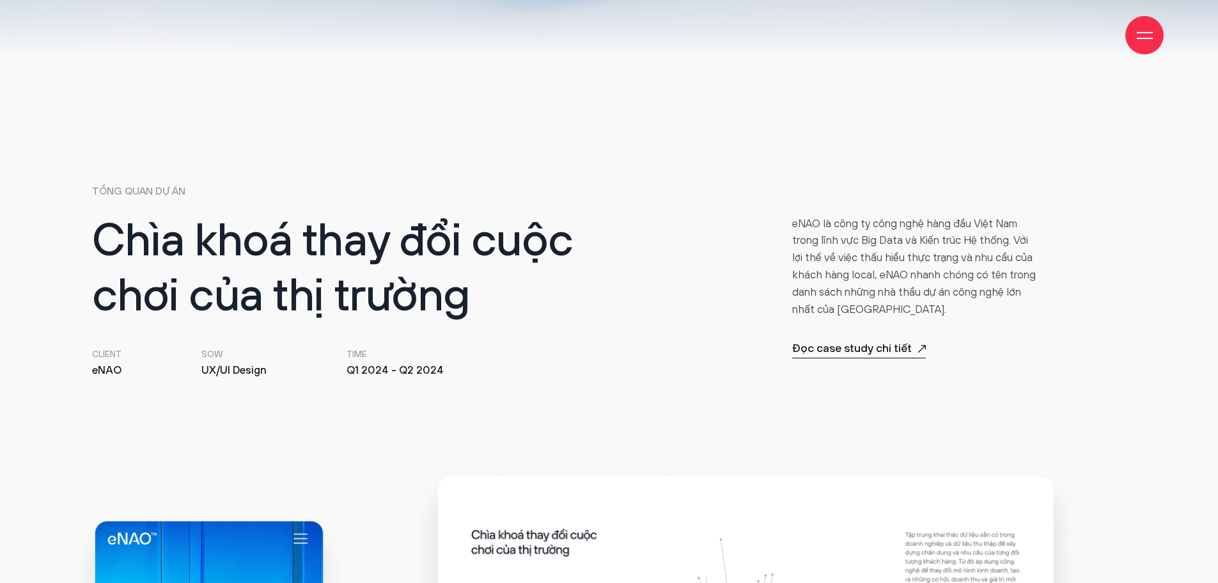
scroll to position [576, 0]
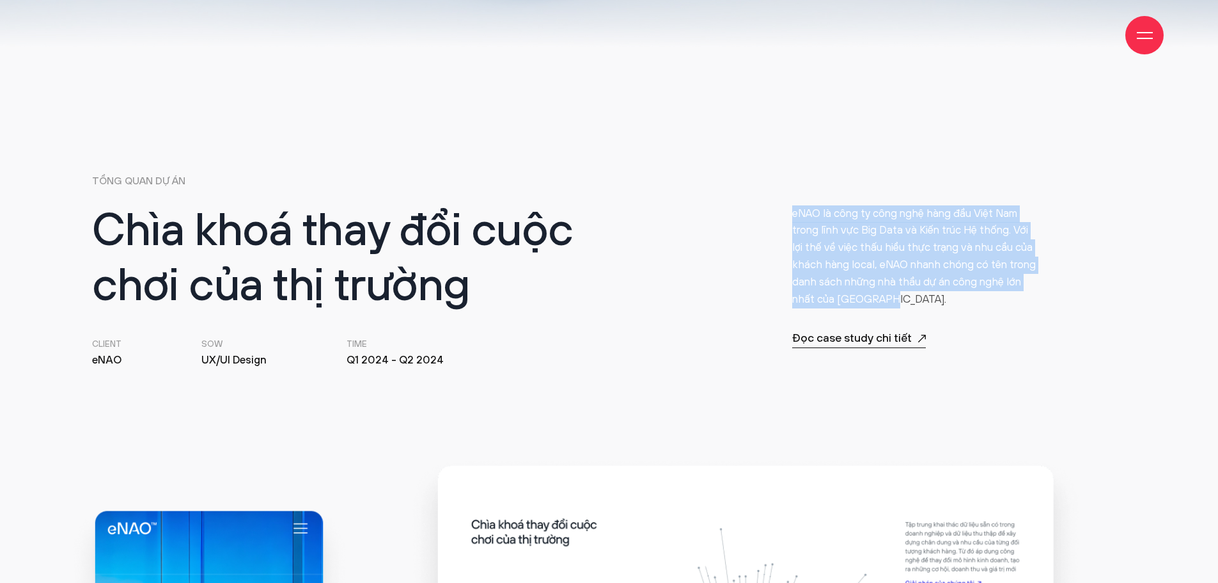
drag, startPoint x: 933, startPoint y: 306, endPoint x: 766, endPoint y: 205, distance: 194.6
click at [766, 205] on div "Chìa khoá thay đổi cuộc chơi của thị trường Client [GEOGRAPHIC_DATA] SOW UX/UI …" at bounding box center [609, 287] width 1050 height 164
click at [923, 228] on p "eNAO là công ty công nghệ hàng đầu Việt Nam trong lĩnh vực Big Data và Kiến trú…" at bounding box center [915, 256] width 246 height 103
drag, startPoint x: 886, startPoint y: 303, endPoint x: 789, endPoint y: 215, distance: 130.9
click at [789, 215] on div "eNAO là công ty công nghệ hàng đầu Việt Nam trong lĩnh vực Big Data và Kiến trú…" at bounding box center [915, 287] width 263 height 164
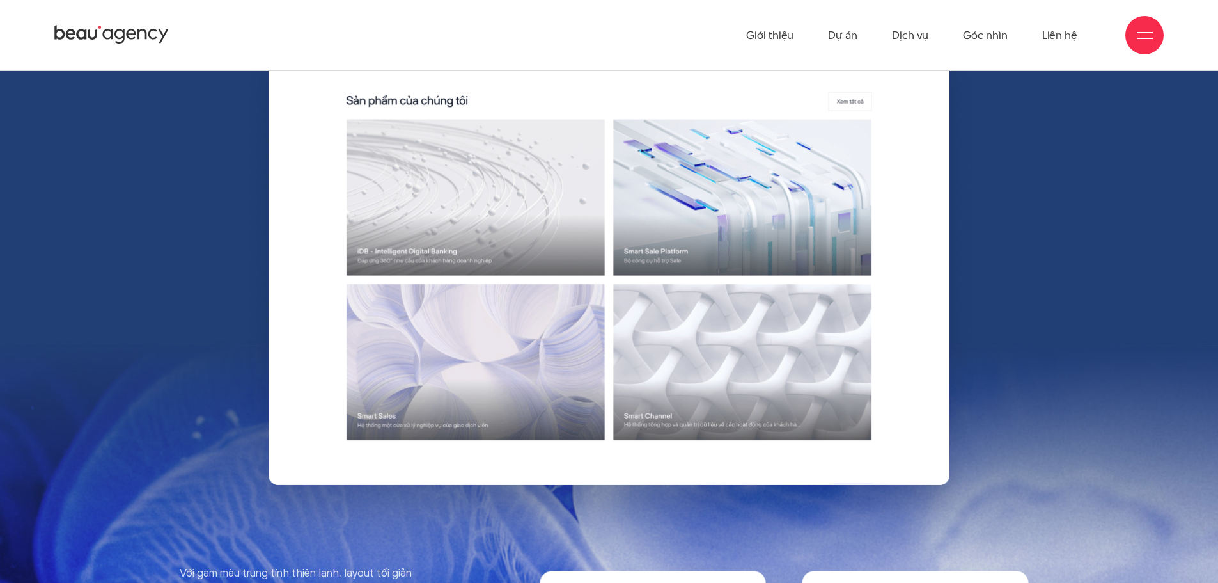
scroll to position [5820, 0]
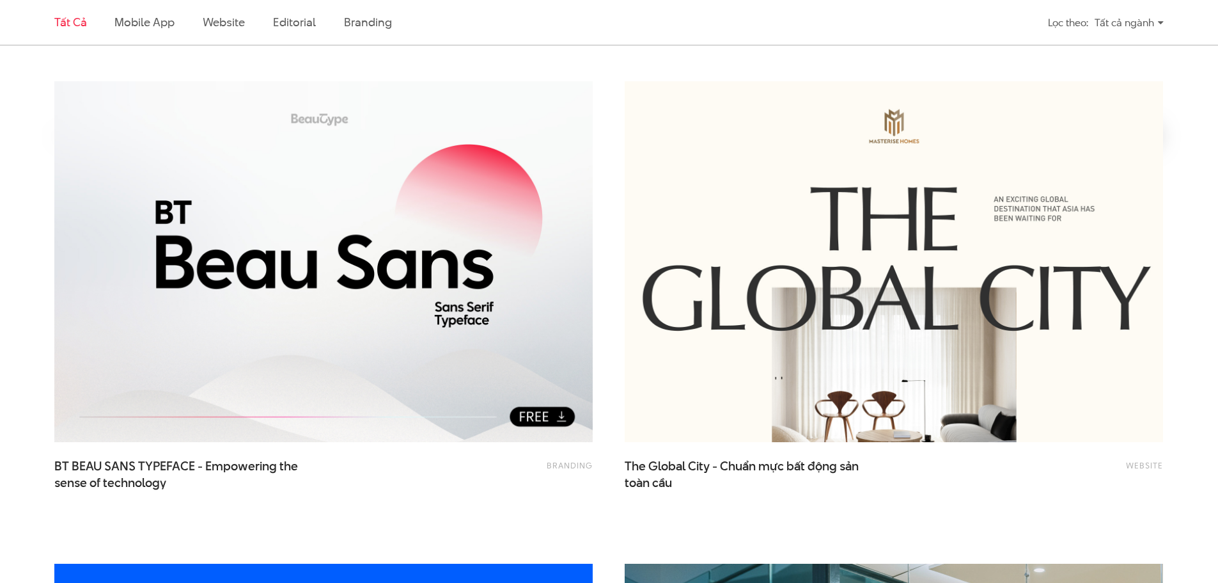
scroll to position [256, 0]
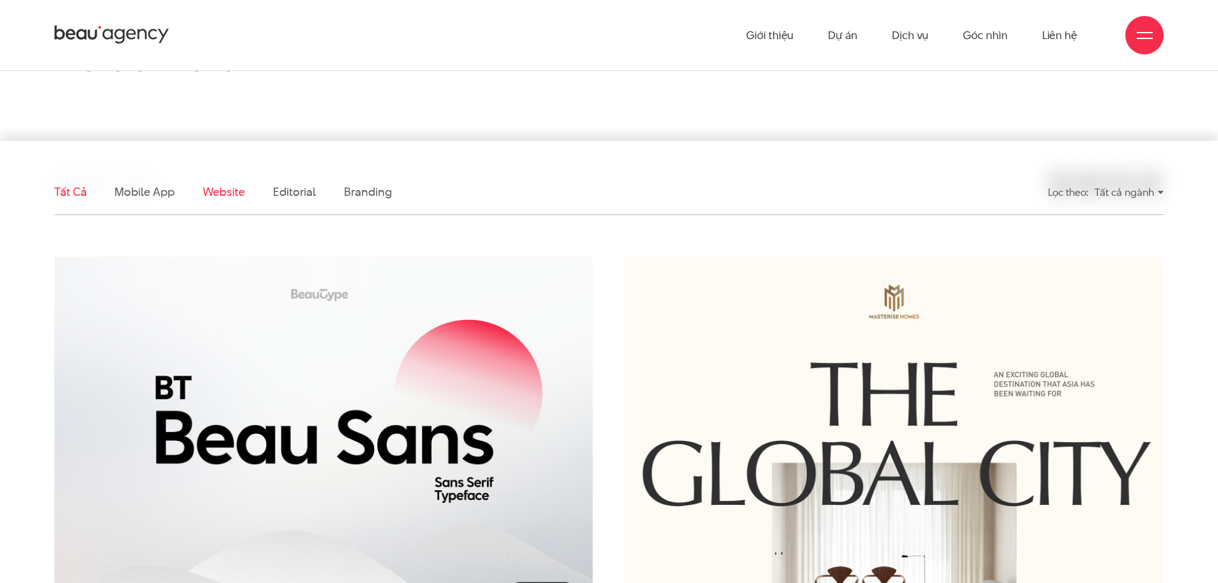
click at [223, 196] on link "Website" at bounding box center [224, 192] width 42 height 16
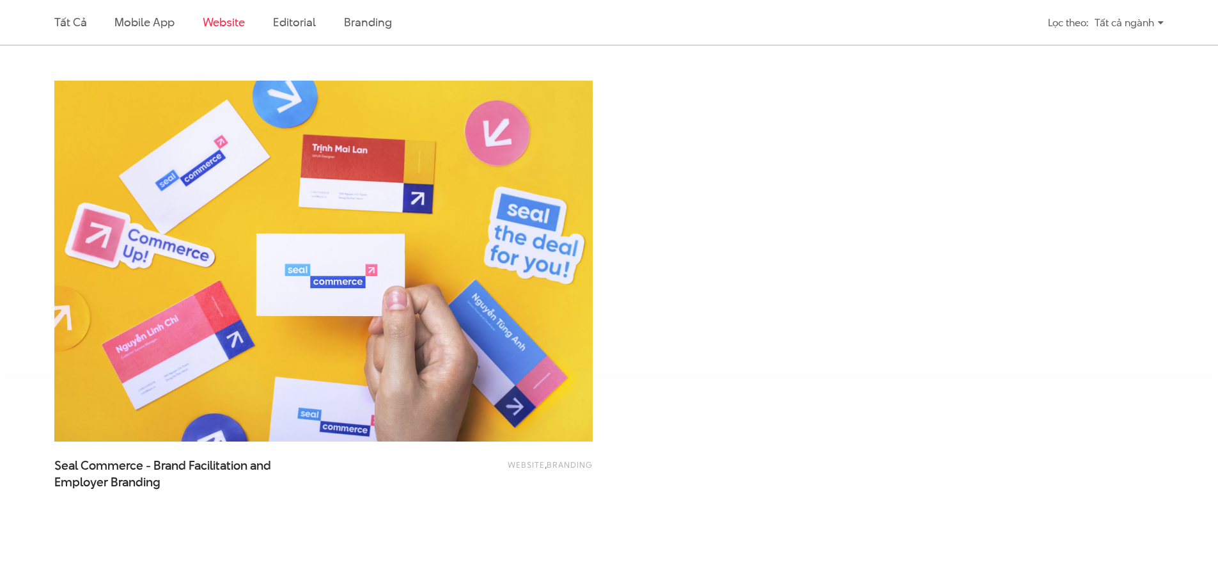
scroll to position [3112, 0]
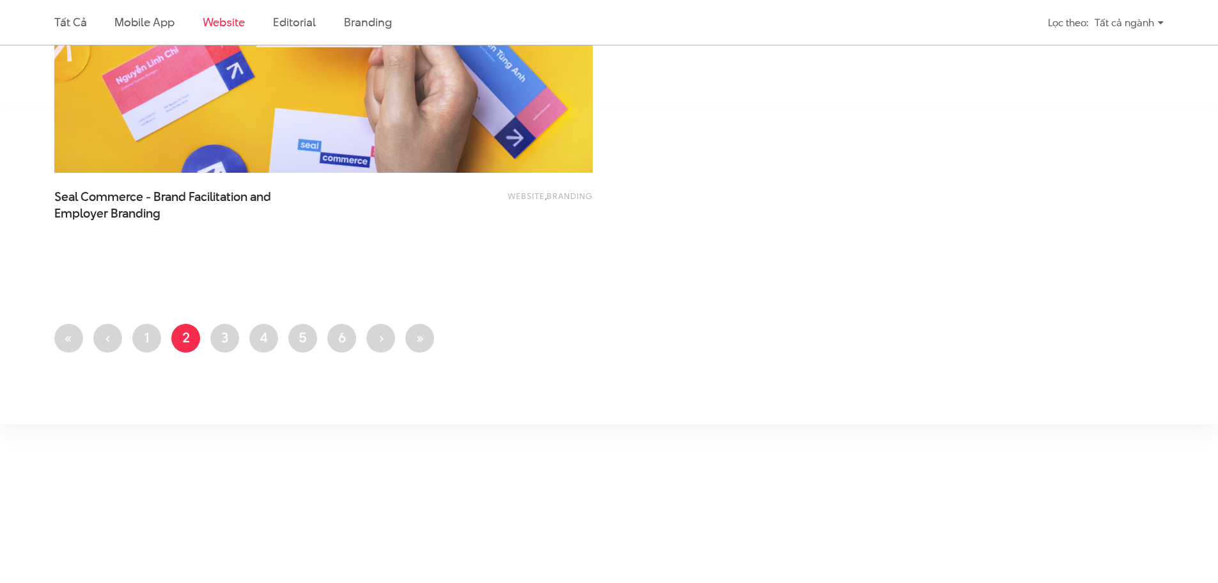
click at [230, 354] on ul "First page « Trang trước ‹ Trang 1 Trang hiện thời 2 Trang 3 Trang 4 Trang 5 Tr…" at bounding box center [609, 342] width 1110 height 36
click at [220, 343] on link "Trang 3" at bounding box center [224, 338] width 29 height 29
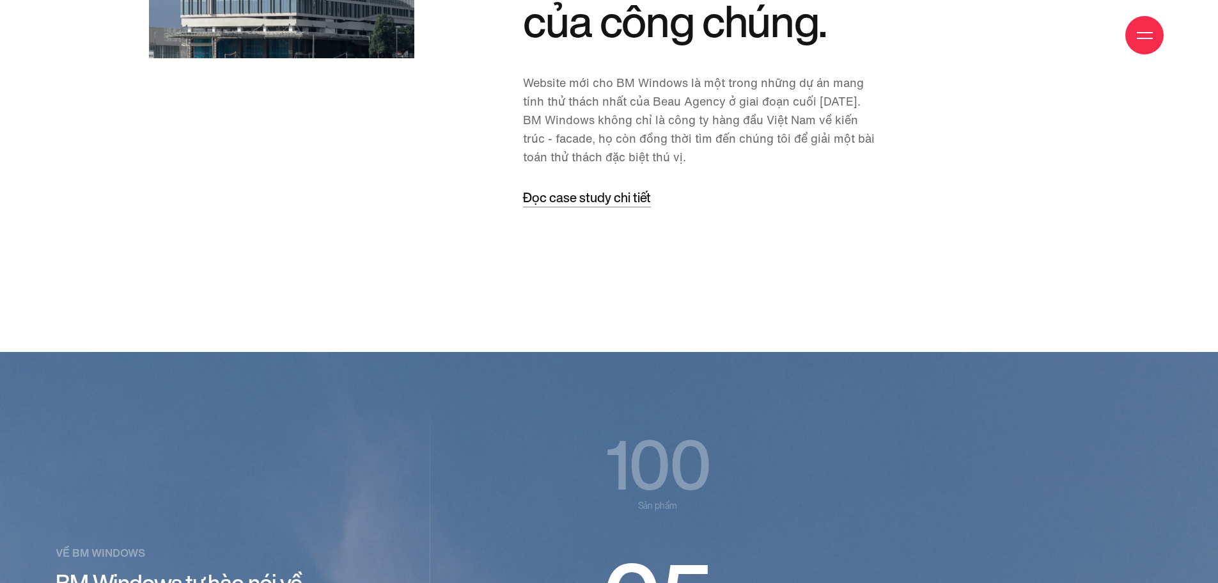
scroll to position [1855, 0]
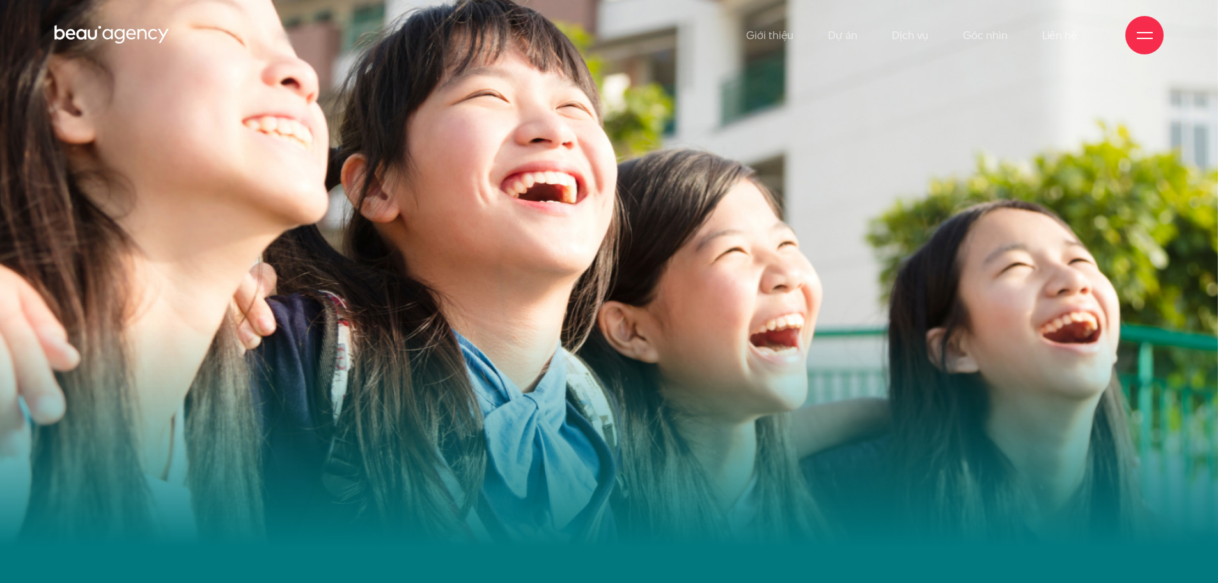
scroll to position [512, 0]
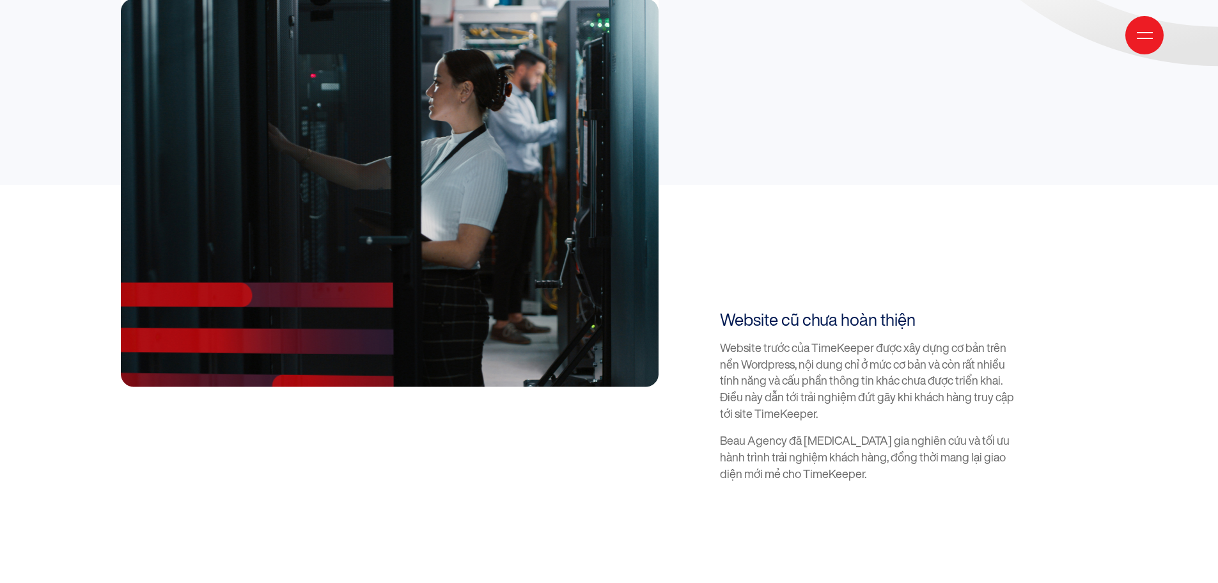
scroll to position [1663, 0]
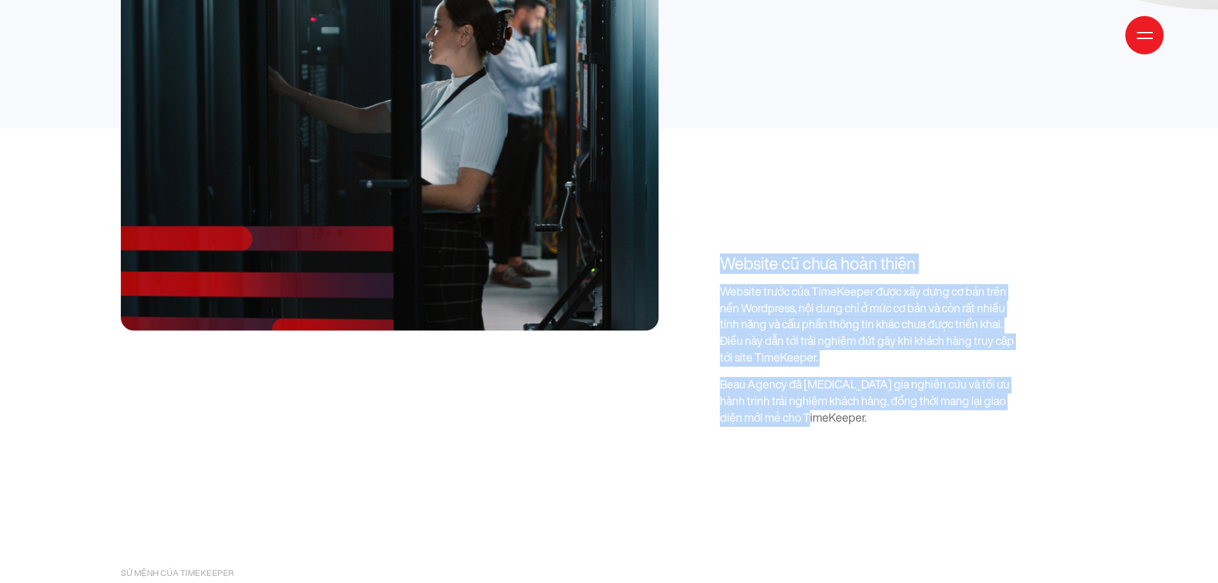
drag, startPoint x: 851, startPoint y: 316, endPoint x: 720, endPoint y: 185, distance: 185.0
click at [720, 254] on div "Website cũ chưa hoàn thiện Website trước của TimeKeeper được xây dựng cơ bản tr…" at bounding box center [867, 340] width 295 height 172
click at [874, 284] on p "Website trước của TimeKeeper được xây dựng cơ bản trên nền Wordpress, nội dung …" at bounding box center [867, 325] width 295 height 83
click at [869, 377] on p "Beau Agency đã tham gia nghiên cứu và tối ưu hành trình trải nghiệm khách hàng,…" at bounding box center [867, 402] width 295 height 50
drag, startPoint x: 824, startPoint y: 285, endPoint x: 732, endPoint y: 195, distance: 128.9
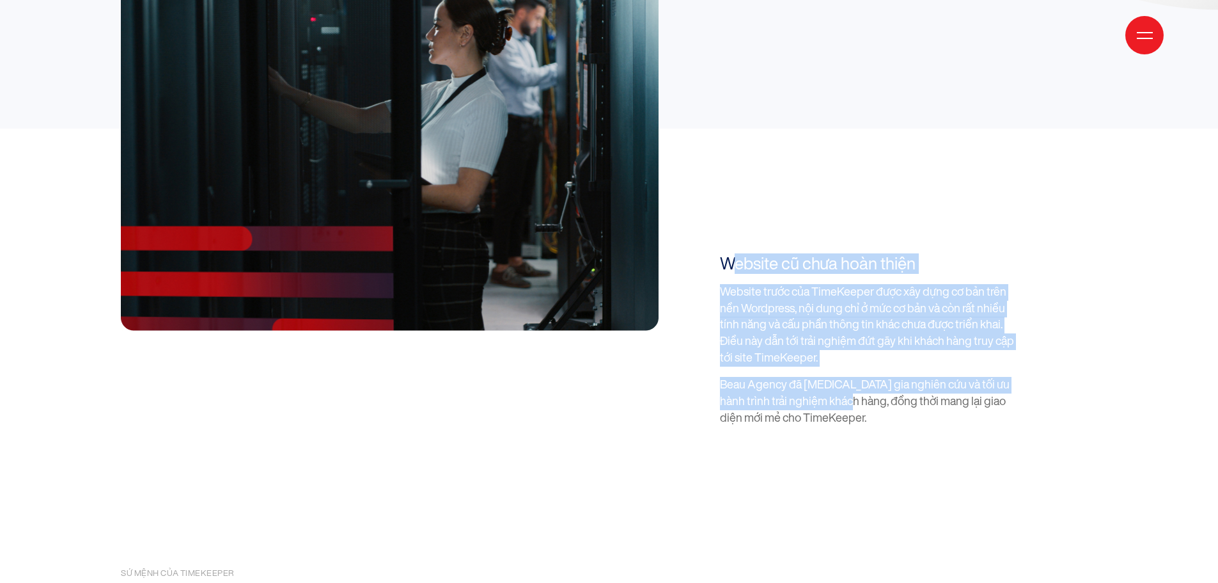
click at [732, 254] on div "Website cũ chưa hoàn thiện Website trước của TimeKeeper được xây dựng cơ bản tr…" at bounding box center [867, 340] width 295 height 172
click at [872, 254] on h3 "Website cũ chưa hoàn thiện" at bounding box center [867, 264] width 295 height 20
drag, startPoint x: 778, startPoint y: 300, endPoint x: 721, endPoint y: 177, distance: 135.1
click at [714, 254] on div "Website cũ chưa hoàn thiện Website trước của TimeKeeper được xây dựng cơ bản tr…" at bounding box center [856, 340] width 317 height 172
click at [872, 254] on h3 "Website cũ chưa hoàn thiện" at bounding box center [867, 264] width 295 height 20
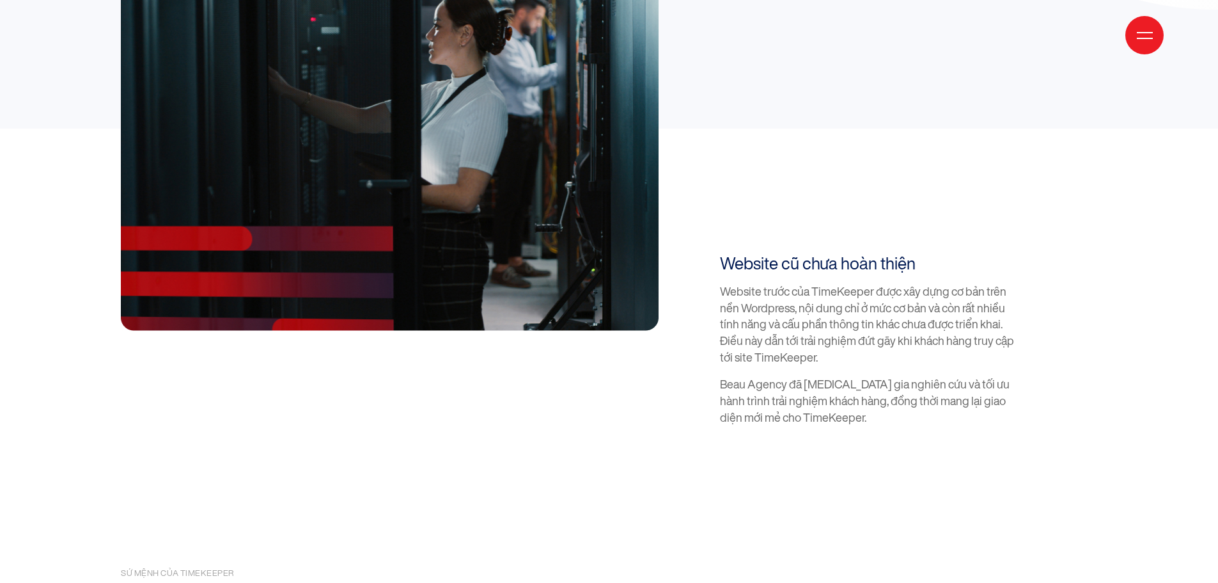
drag, startPoint x: 712, startPoint y: 196, endPoint x: 1066, endPoint y: 199, distance: 354.4
click at [1066, 199] on div "Bối cảnh dự án Thuật ngữ SLA đã được nhắc đến tại Việt Nam, song akaBot là doan…" at bounding box center [608, 104] width 995 height 643
click at [1066, 199] on div at bounding box center [608, 136] width 989 height 388
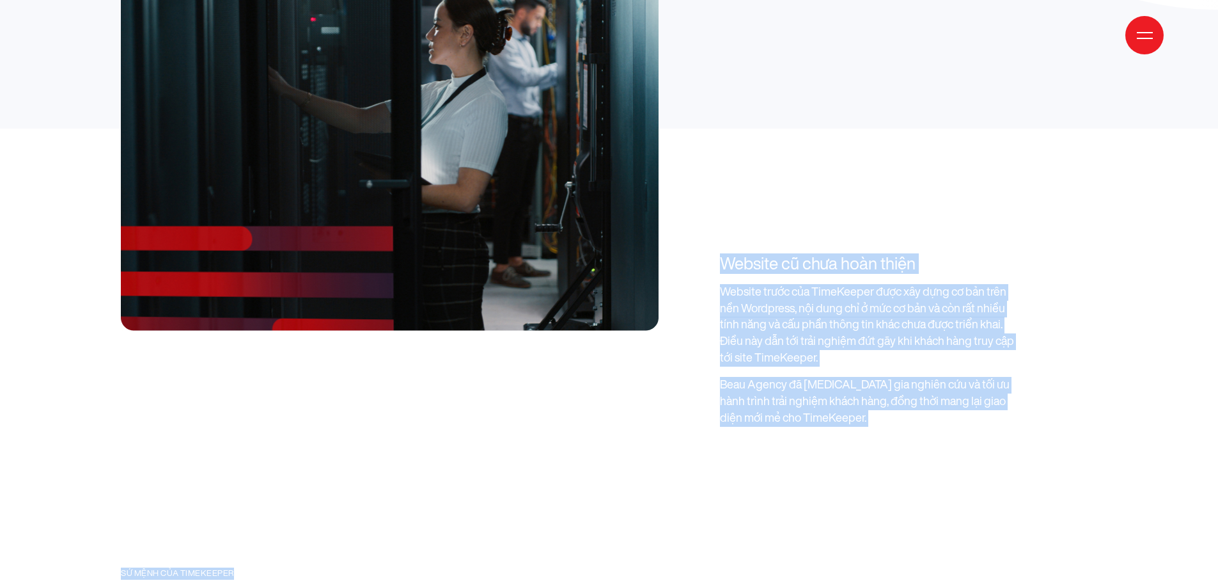
drag, startPoint x: 914, startPoint y: 359, endPoint x: 748, endPoint y: 177, distance: 247.2
click at [911, 173] on div at bounding box center [608, 136] width 989 height 388
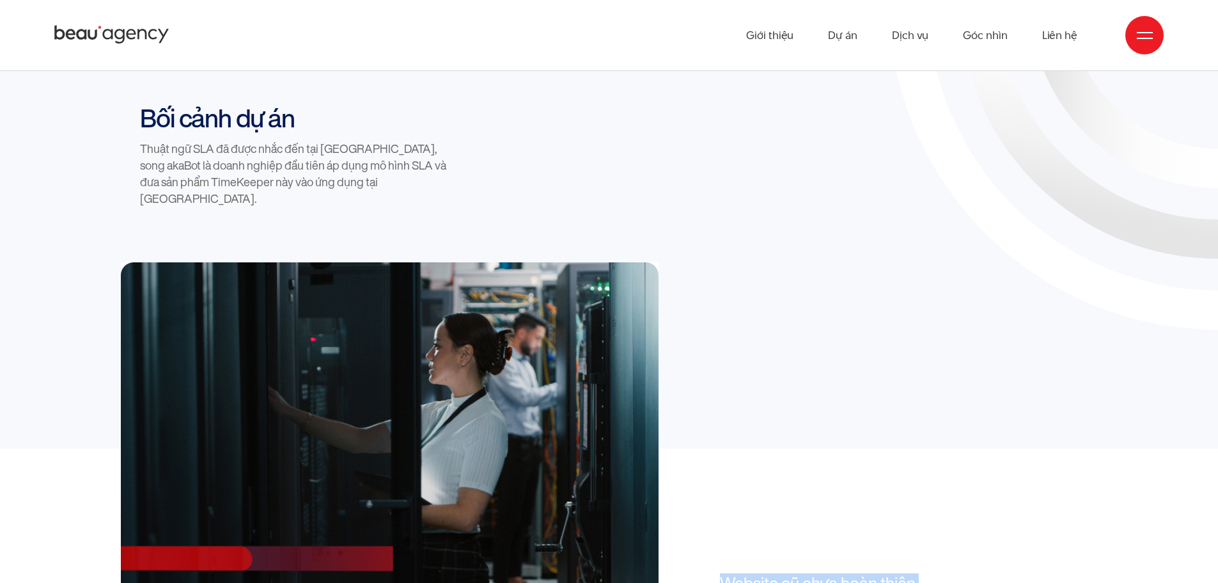
click at [683, 262] on div at bounding box center [403, 456] width 564 height 388
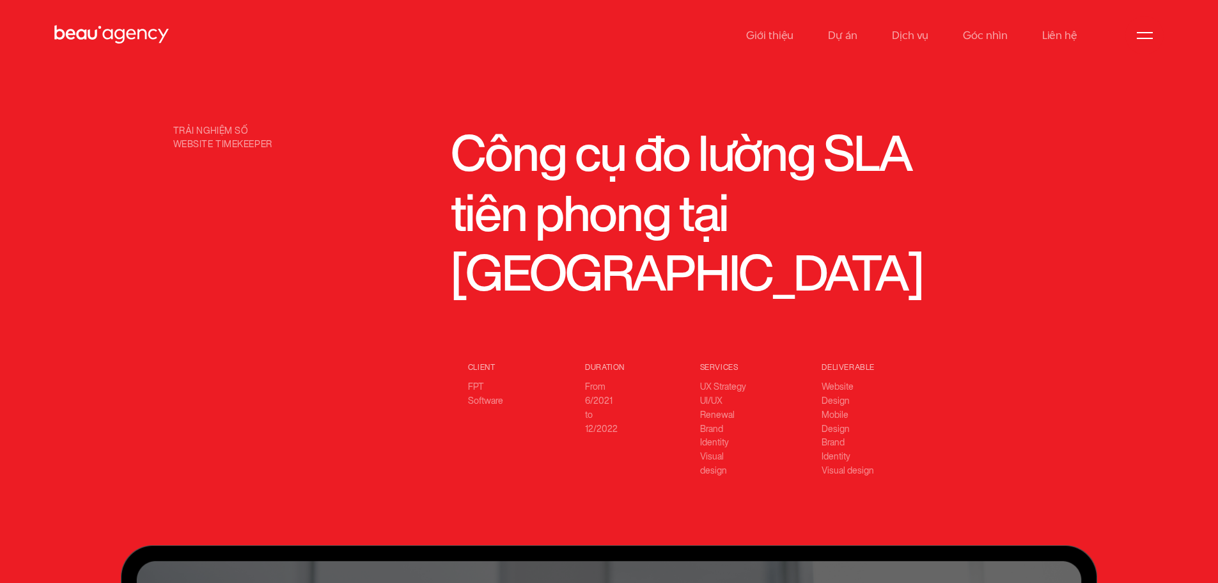
scroll to position [0, 0]
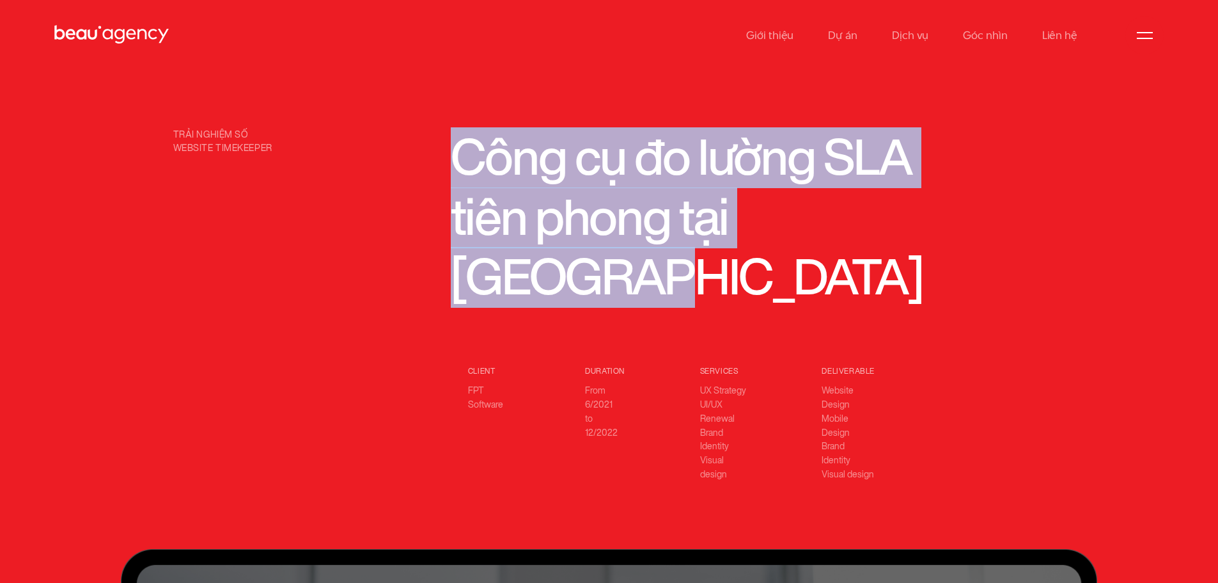
drag, startPoint x: 726, startPoint y: 151, endPoint x: 411, endPoint y: 148, distance: 314.7
click at [430, 148] on div "trải nghiệm số website timekeeper Công cụ đo lường SLA tiên phong tại Việt Nam …" at bounding box center [608, 306] width 989 height 357
click at [1029, 225] on div "trải nghiệm số website timekeeper Công cụ đo lường SLA tiên phong tại Việt Nam …" at bounding box center [608, 306] width 989 height 357
drag, startPoint x: 1018, startPoint y: 223, endPoint x: 411, endPoint y: 132, distance: 613.8
click at [411, 132] on div "trải nghiệm số website timekeeper Công cụ đo lường SLA tiên phong tại Việt Nam …" at bounding box center [608, 306] width 989 height 357
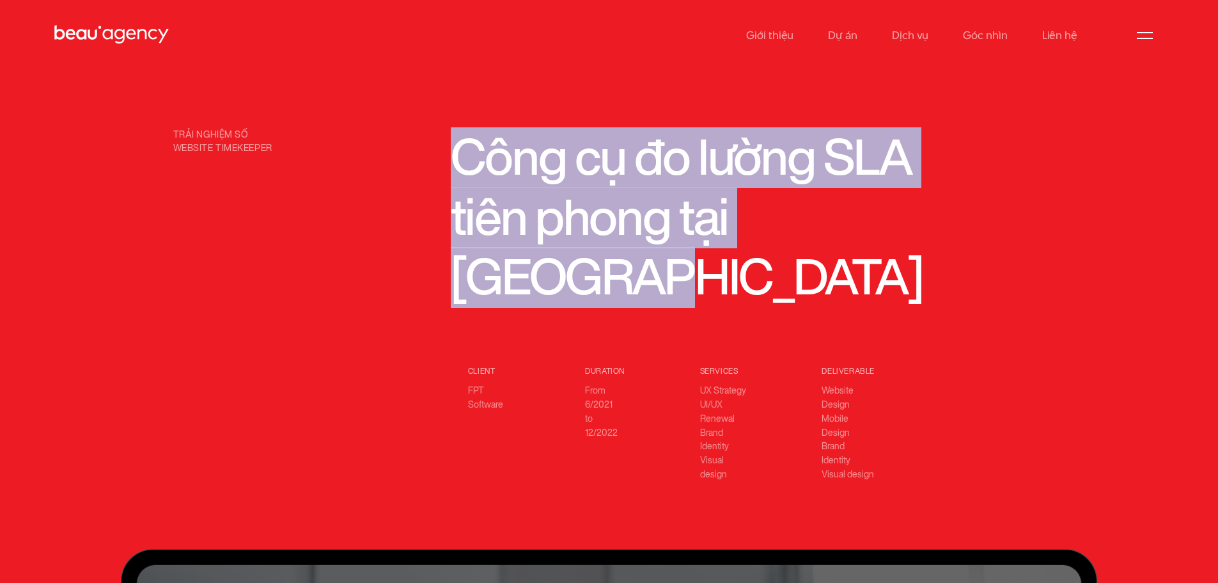
click at [558, 188] on h1 "Công cụ đo lường SLA tiên phong tại Việt Nam" at bounding box center [692, 218] width 482 height 180
drag, startPoint x: 454, startPoint y: 166, endPoint x: 977, endPoint y: 231, distance: 526.5
click at [977, 231] on div "trải nghiệm số website timekeeper Công cụ đo lường SLA tiên phong tại Việt Nam …" at bounding box center [608, 306] width 989 height 357
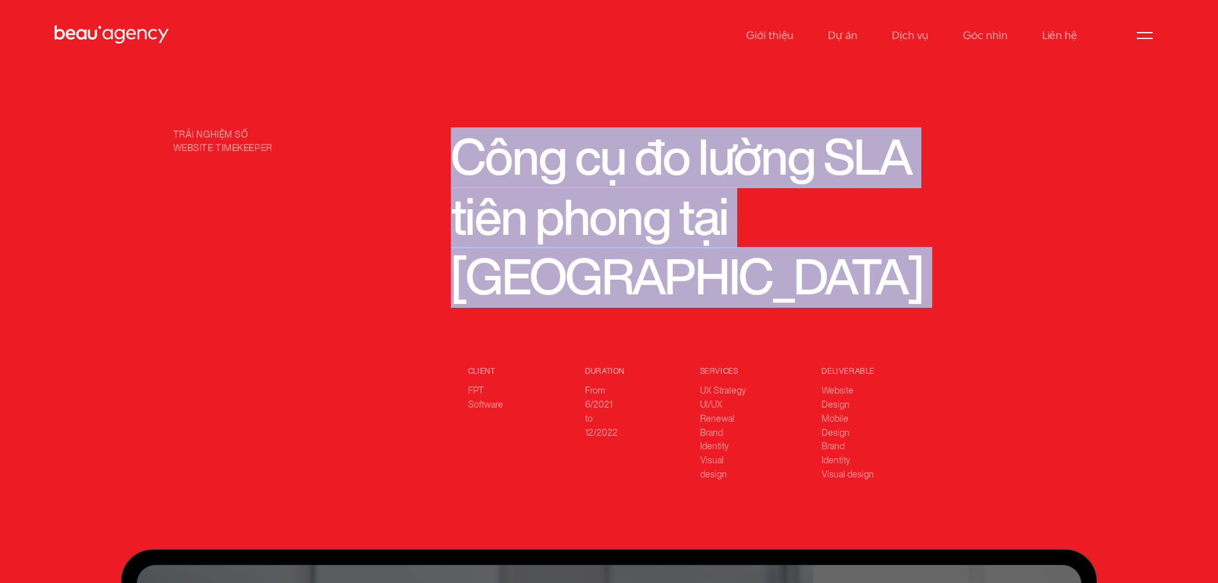
drag, startPoint x: 771, startPoint y: 217, endPoint x: 468, endPoint y: 176, distance: 305.9
click at [468, 176] on div "trải nghiệm số website timekeeper Công cụ đo lường SLA tiên phong tại Việt Nam …" at bounding box center [608, 306] width 989 height 357
click at [471, 174] on h1 "Công cụ đo lường SLA tiên phong tại Việt Nam" at bounding box center [692, 218] width 482 height 180
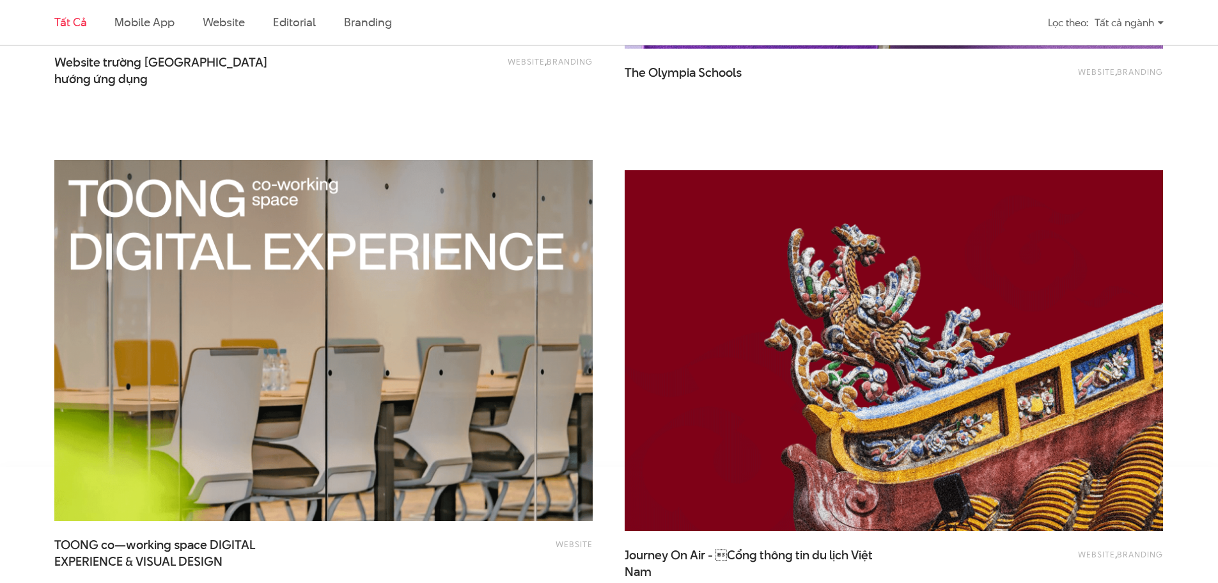
scroll to position [3070, 0]
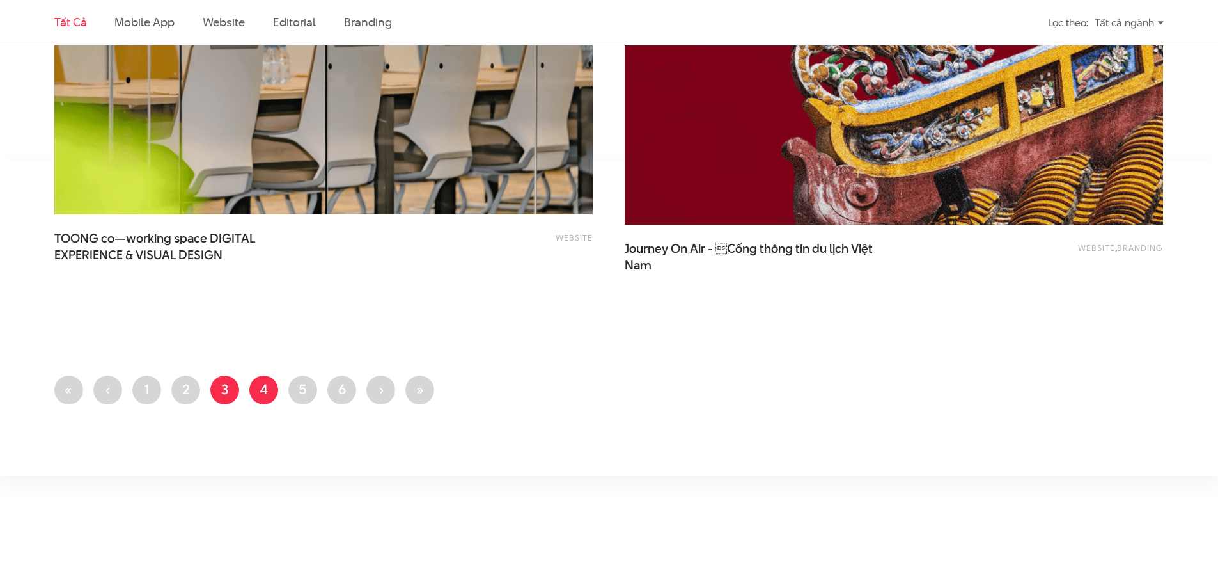
click at [255, 387] on link "Trang 4" at bounding box center [263, 389] width 29 height 29
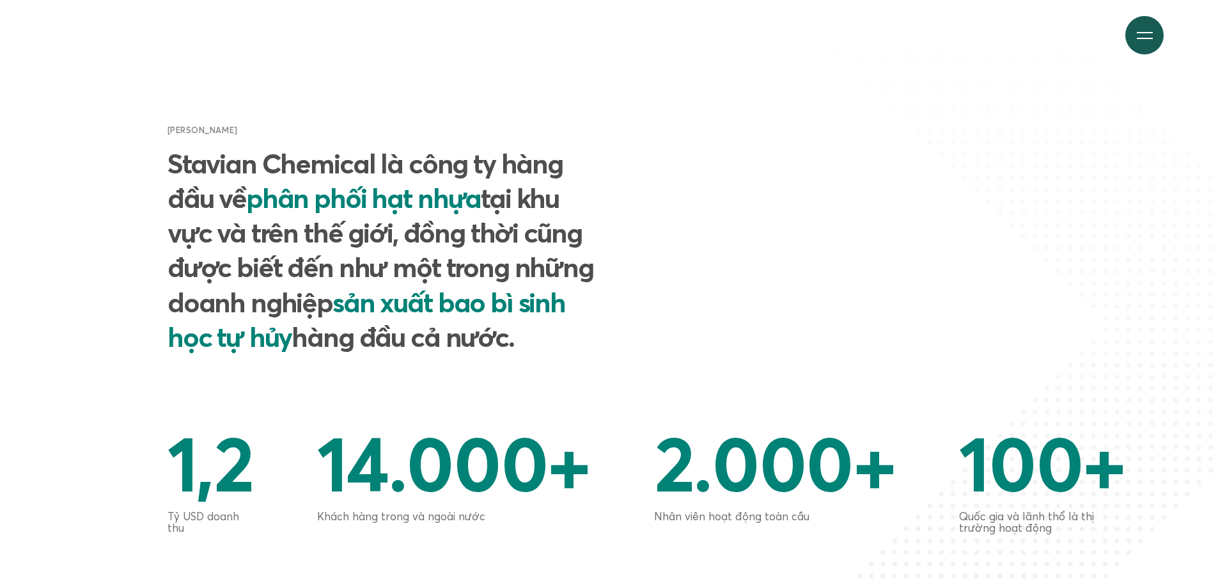
scroll to position [640, 0]
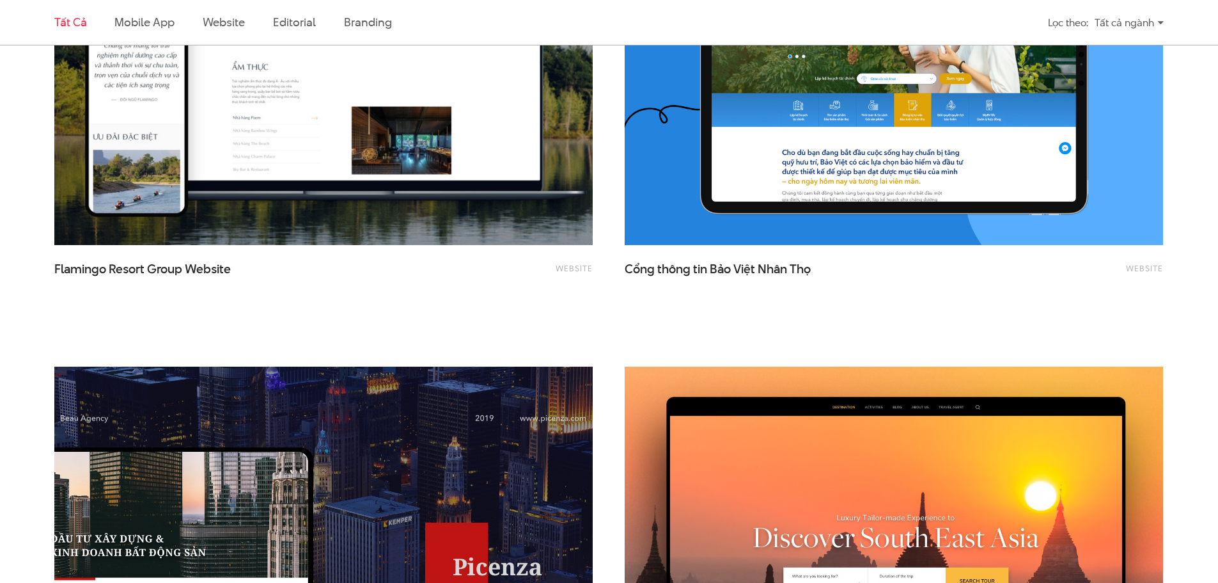
scroll to position [2367, 0]
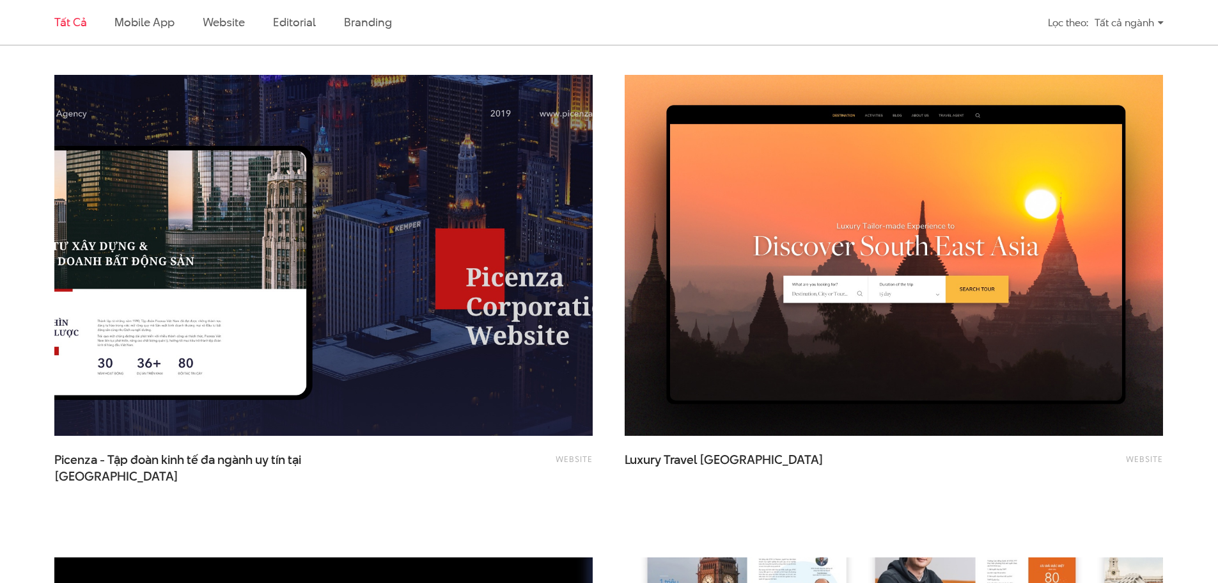
click at [317, 235] on img at bounding box center [324, 255] width 592 height 397
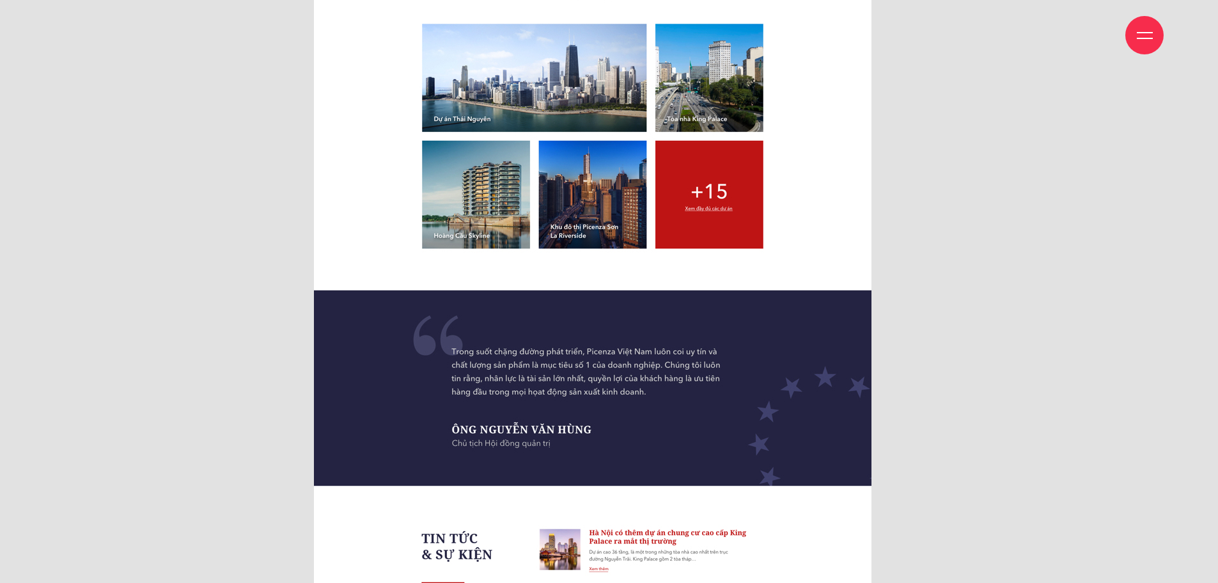
scroll to position [4541, 0]
